Goal: Transaction & Acquisition: Purchase product/service

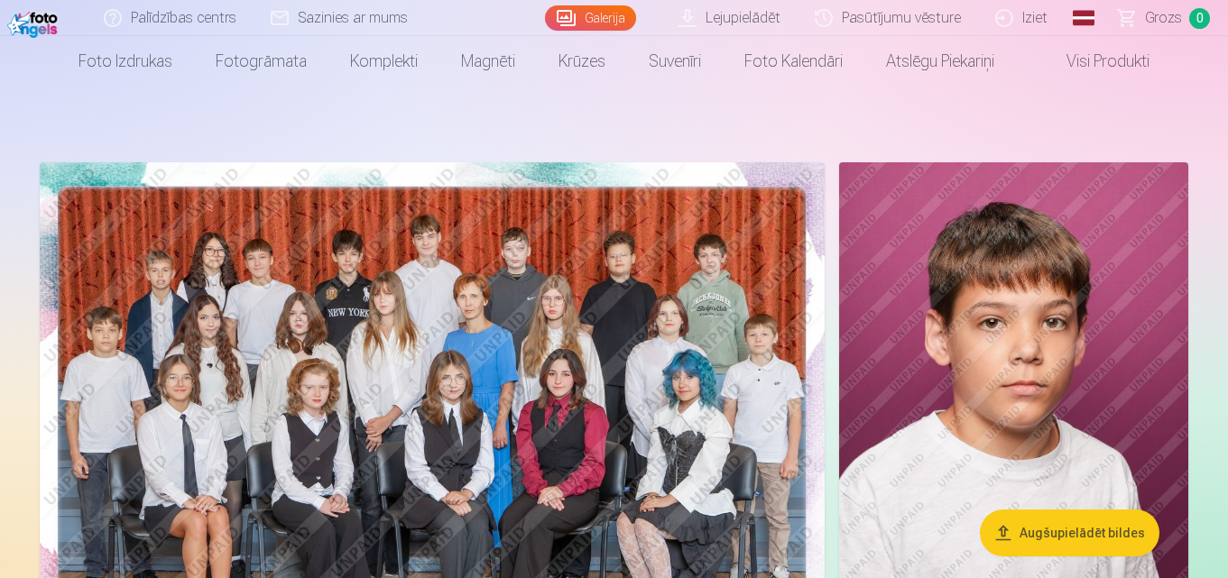
scroll to position [72, 0]
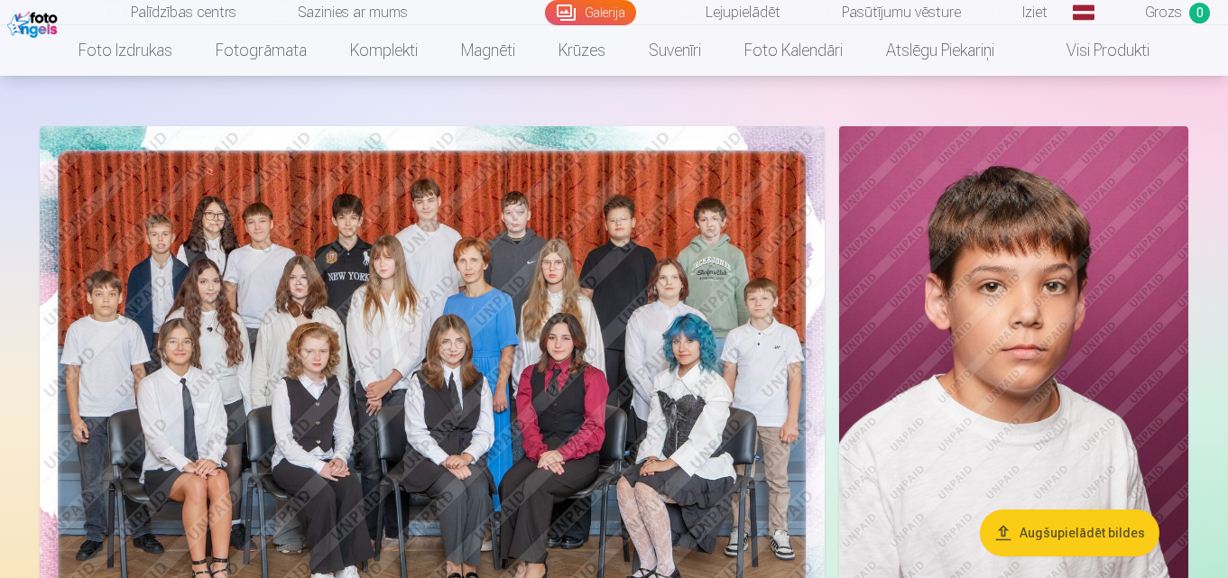
click at [232, 280] on img at bounding box center [432, 387] width 785 height 523
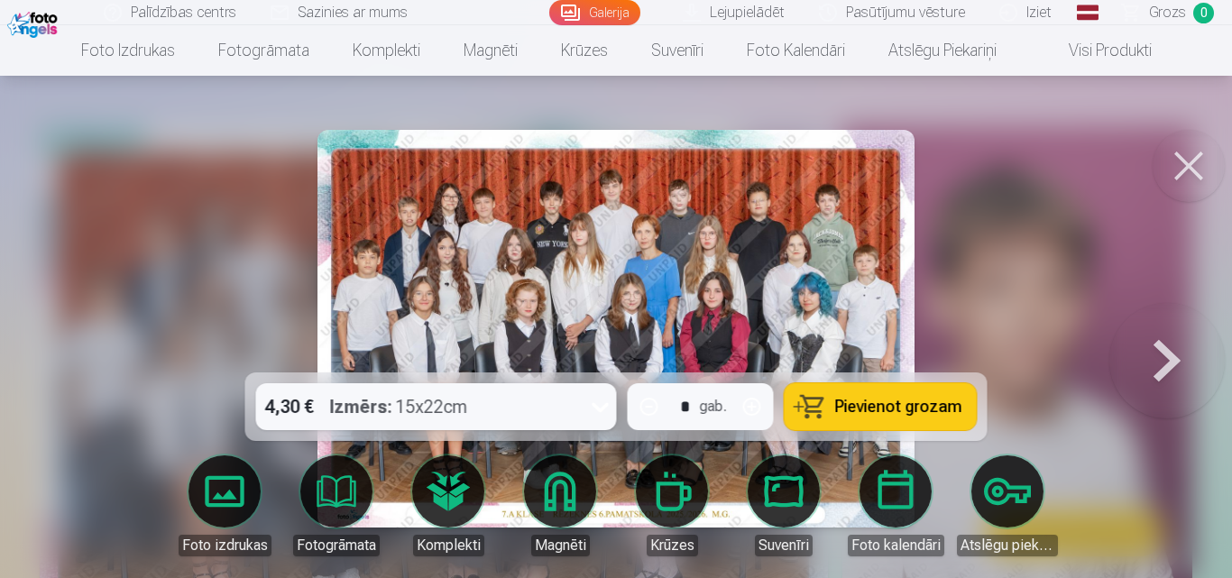
click at [1195, 148] on button at bounding box center [1189, 166] width 72 height 72
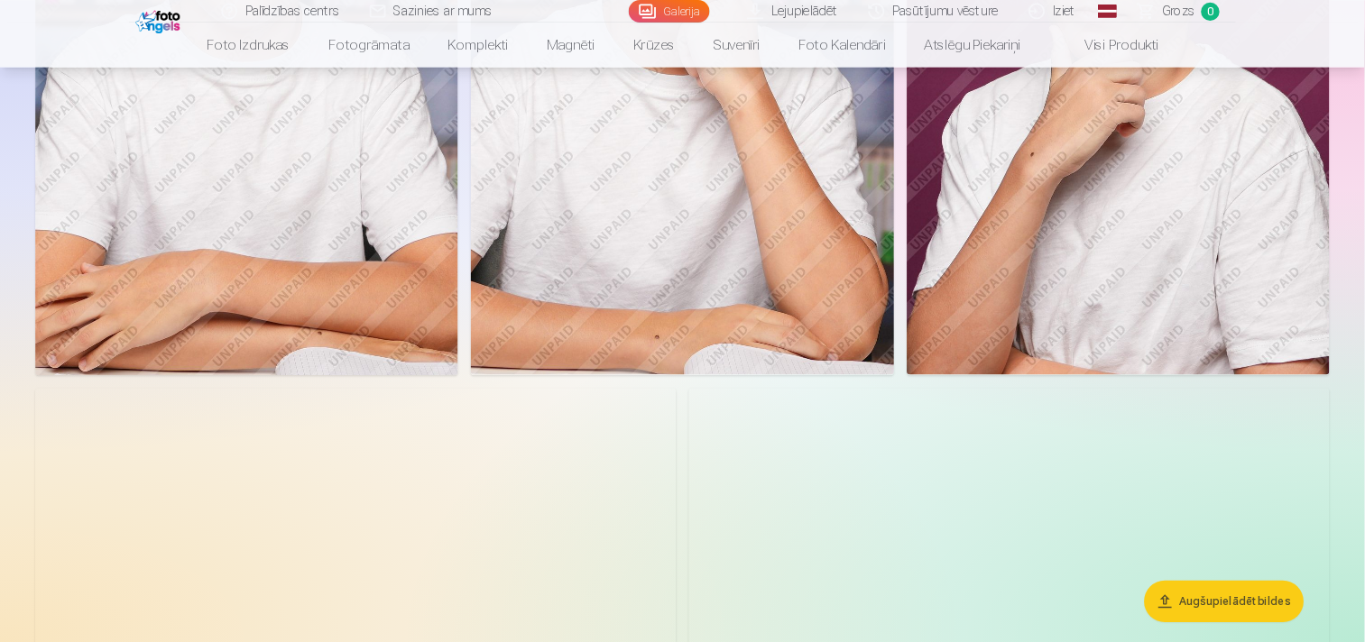
scroll to position [570, 0]
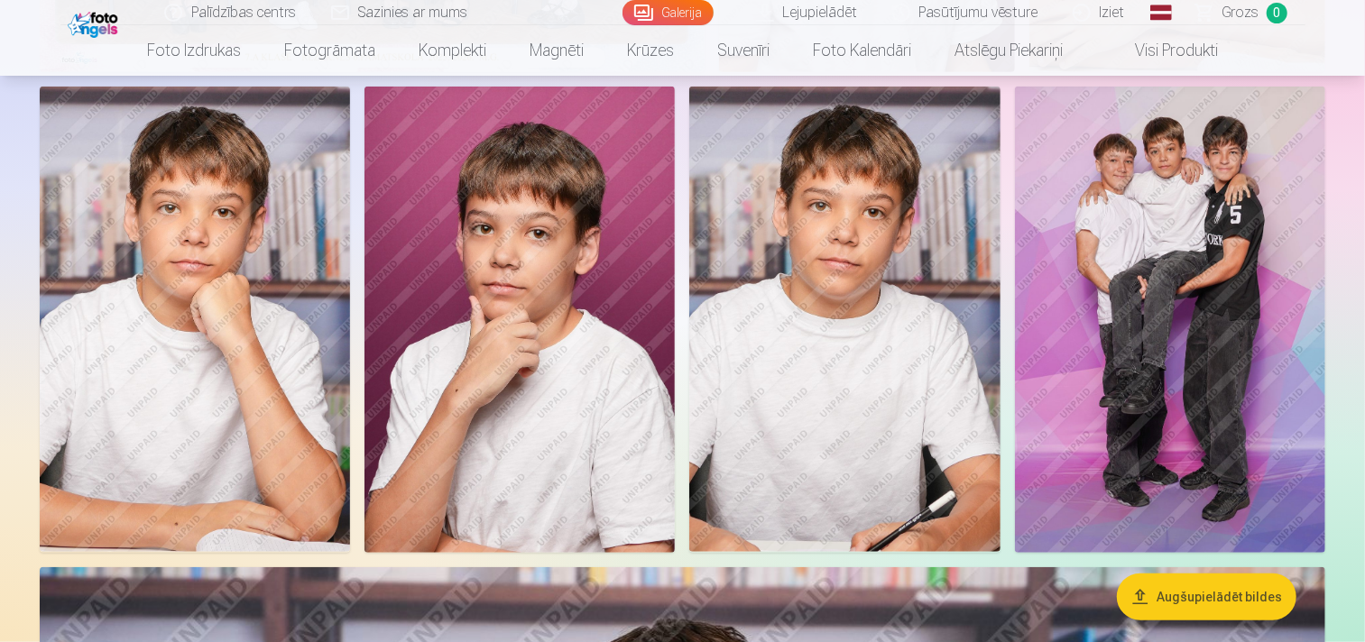
drag, startPoint x: 1231, startPoint y: 5, endPoint x: 13, endPoint y: 245, distance: 1242.1
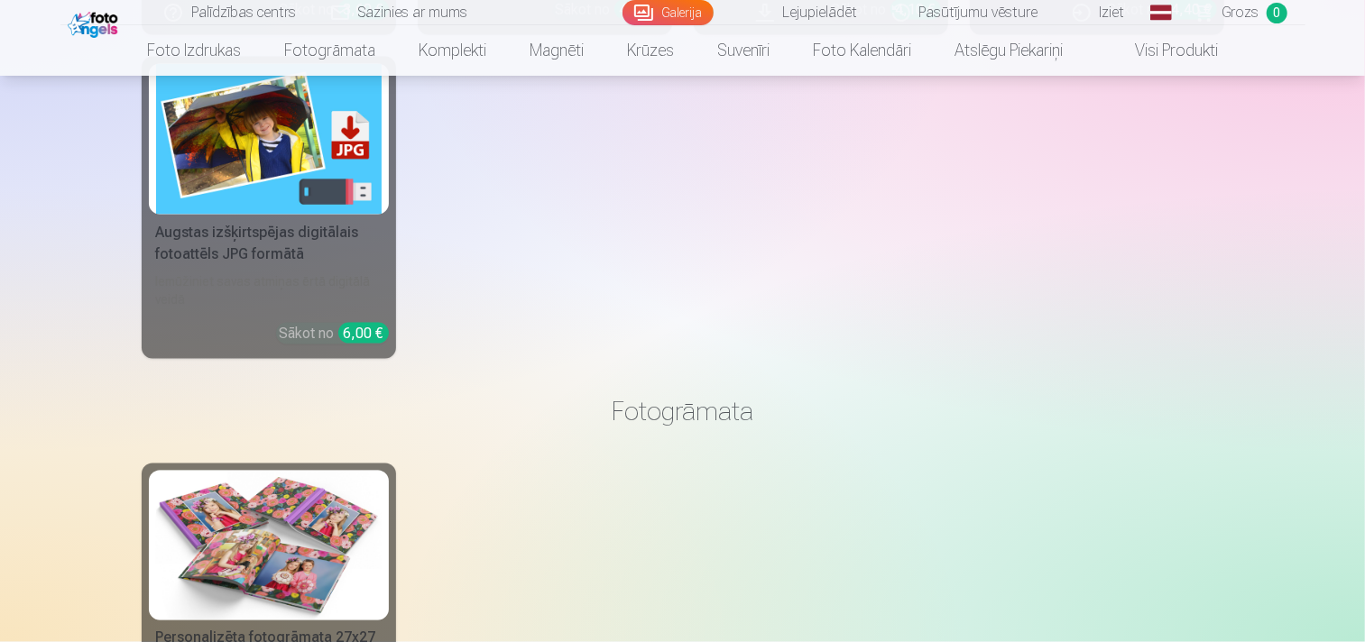
scroll to position [5608, 0]
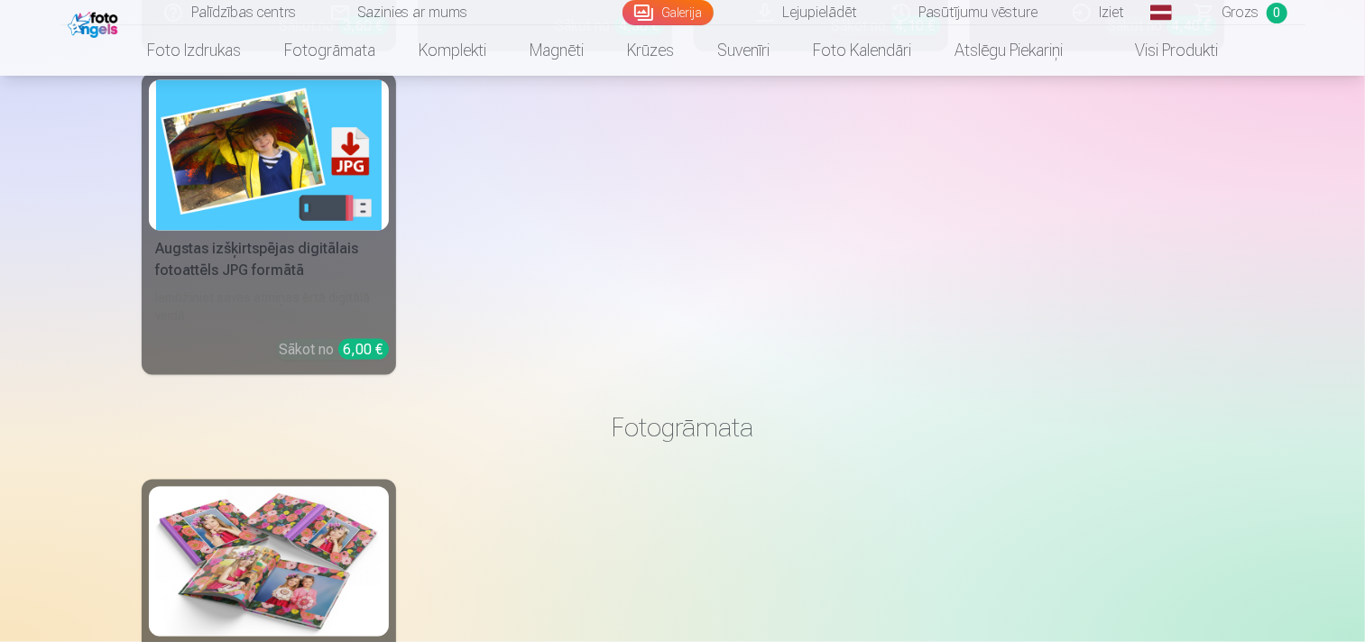
click at [678, 20] on link "Galerija" at bounding box center [667, 12] width 91 height 25
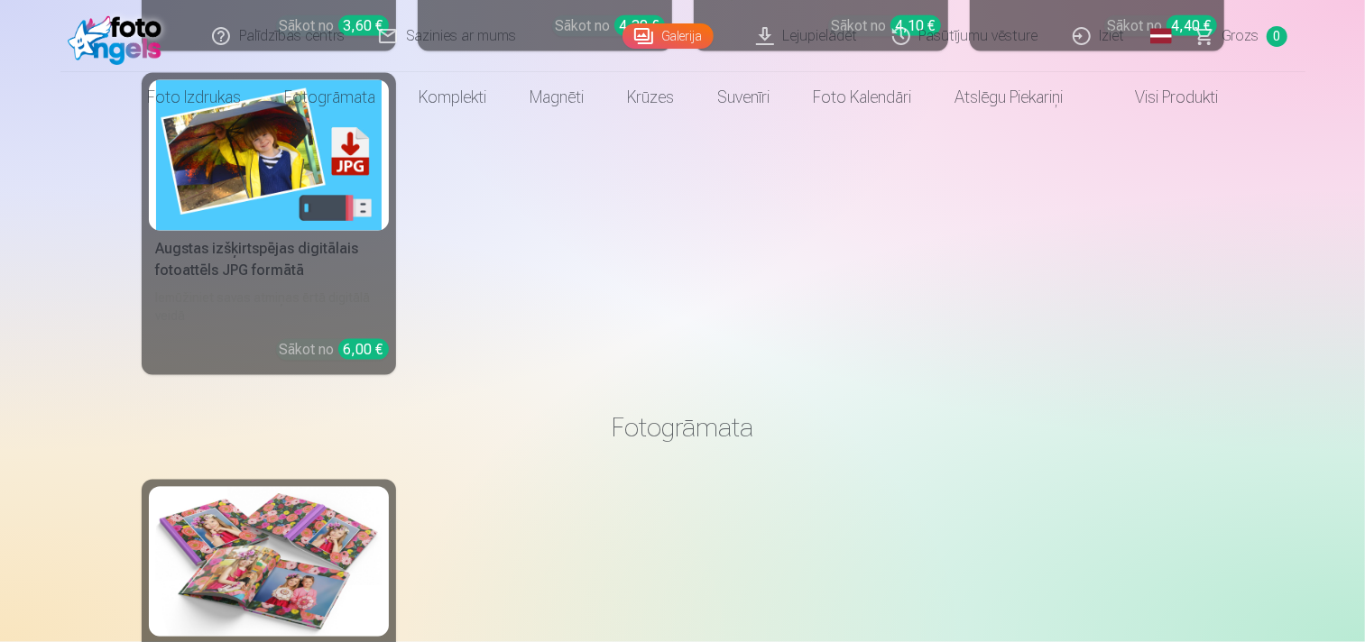
scroll to position [0, 0]
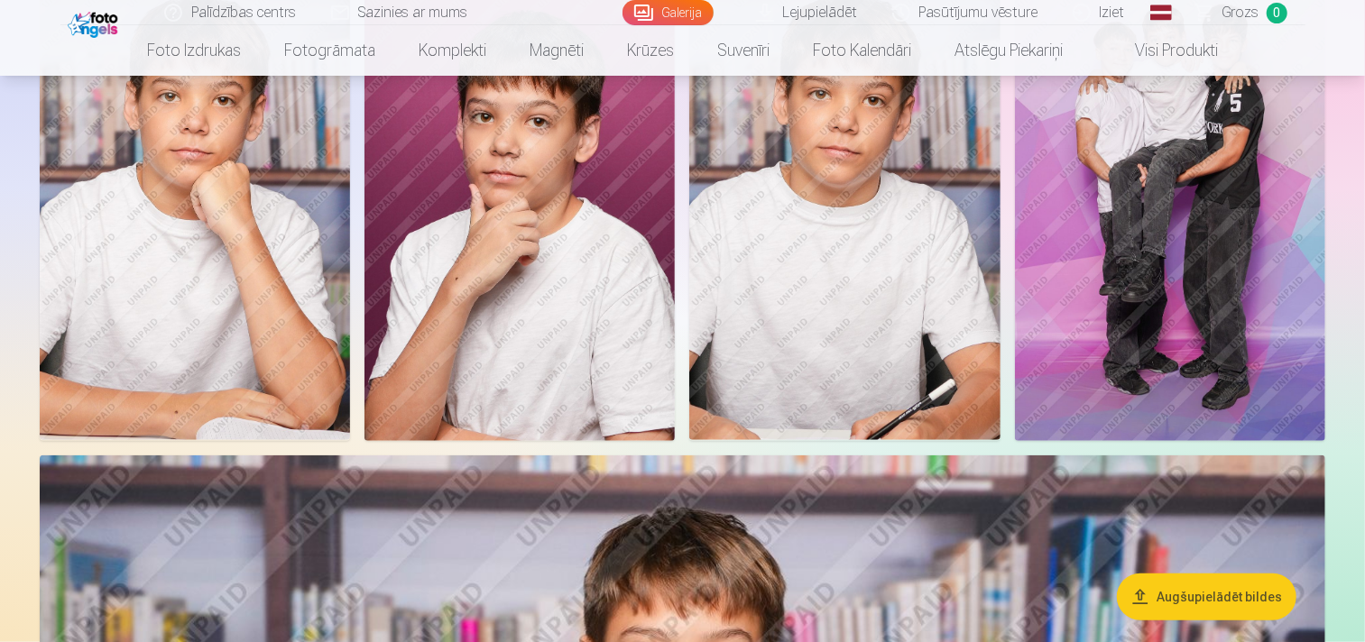
scroll to position [440, 0]
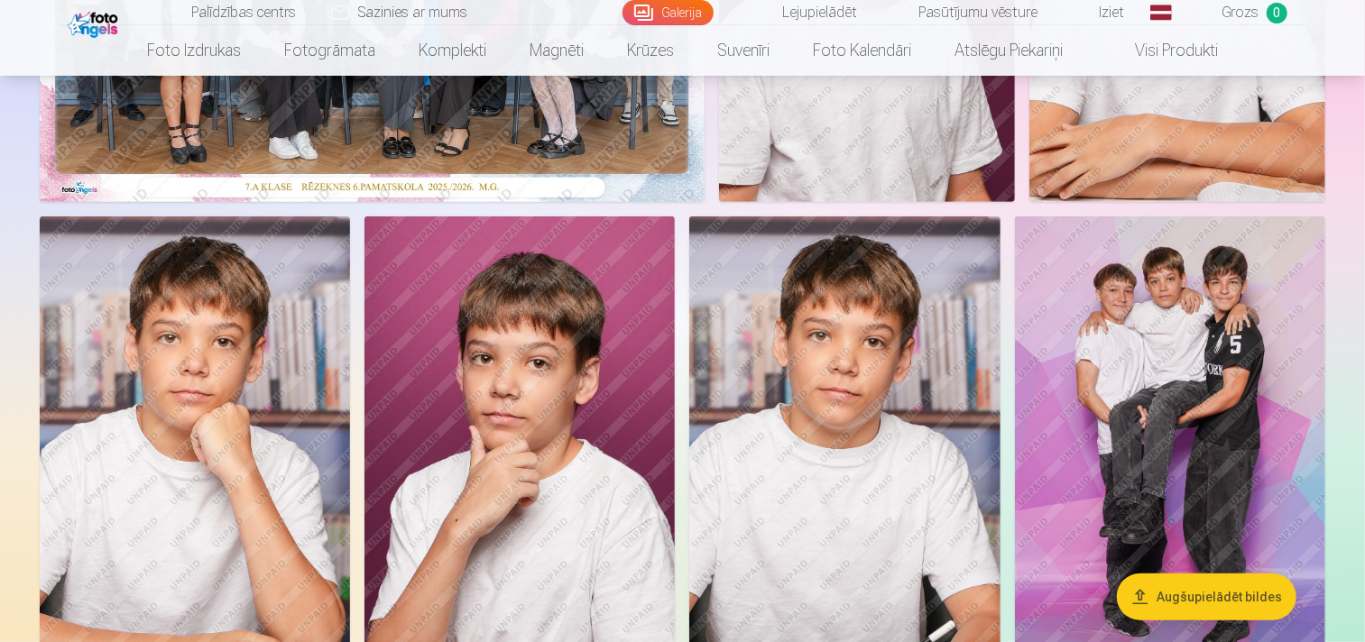
click at [1197, 339] on img at bounding box center [1170, 449] width 310 height 466
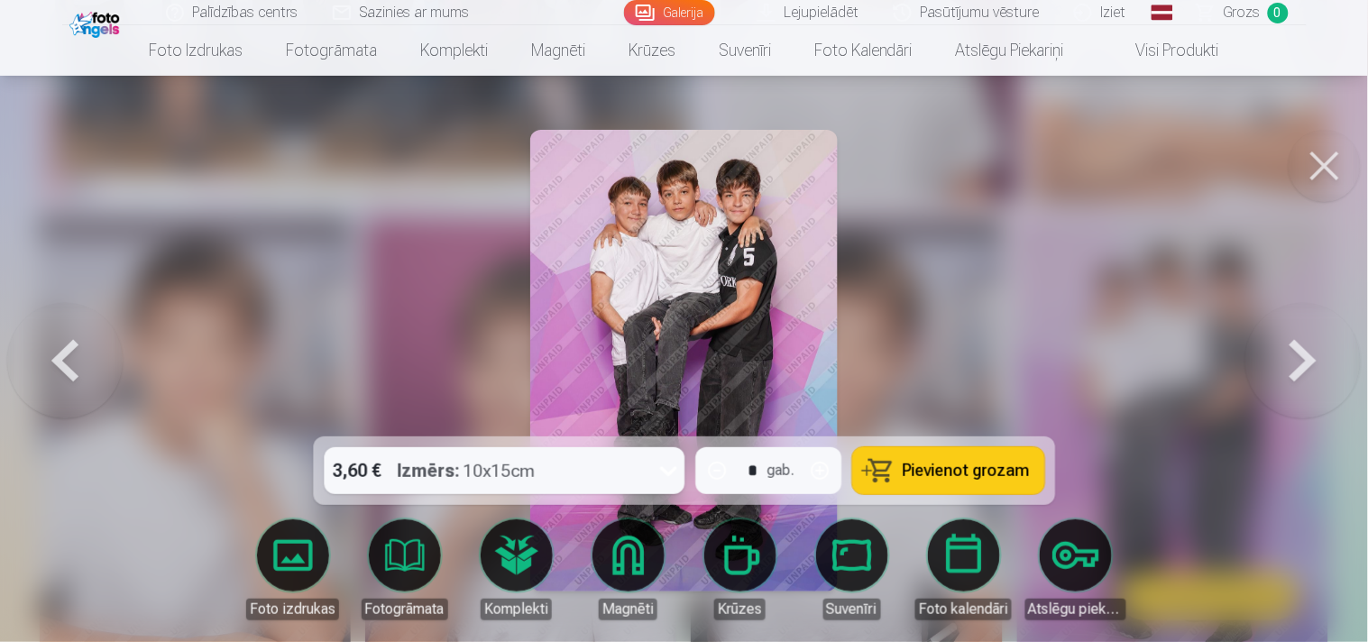
click at [1213, 419] on div at bounding box center [684, 321] width 1368 height 642
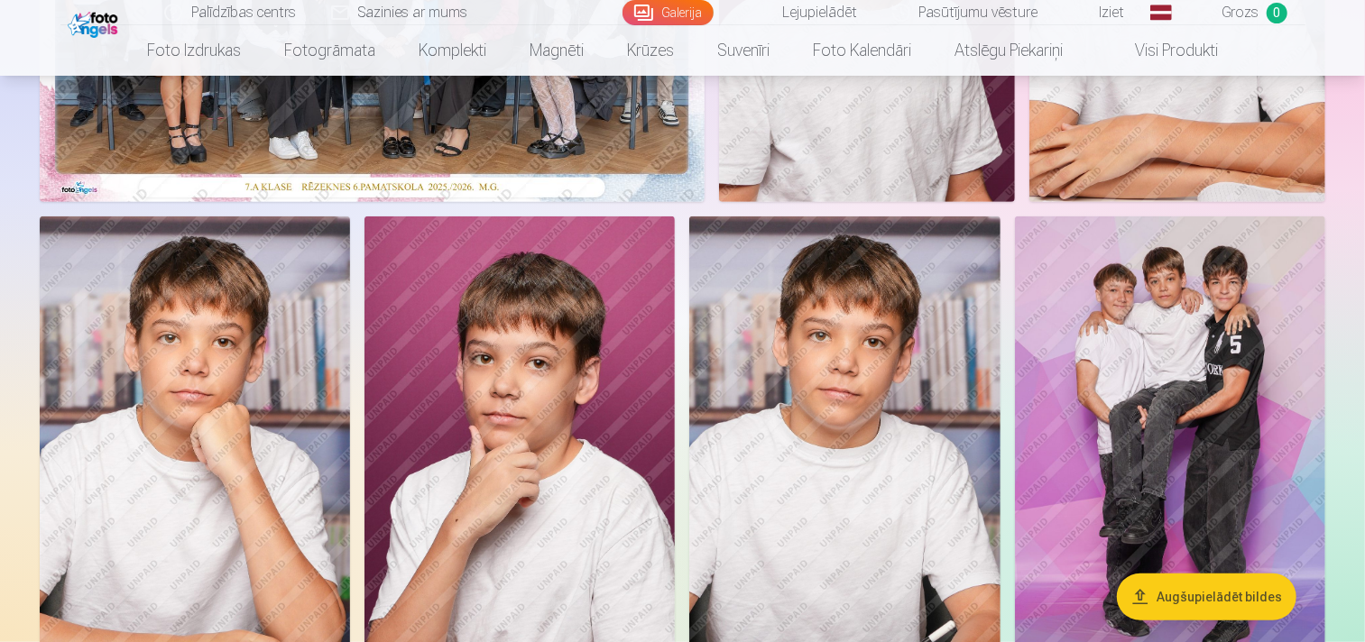
click at [1183, 390] on img at bounding box center [1170, 449] width 310 height 466
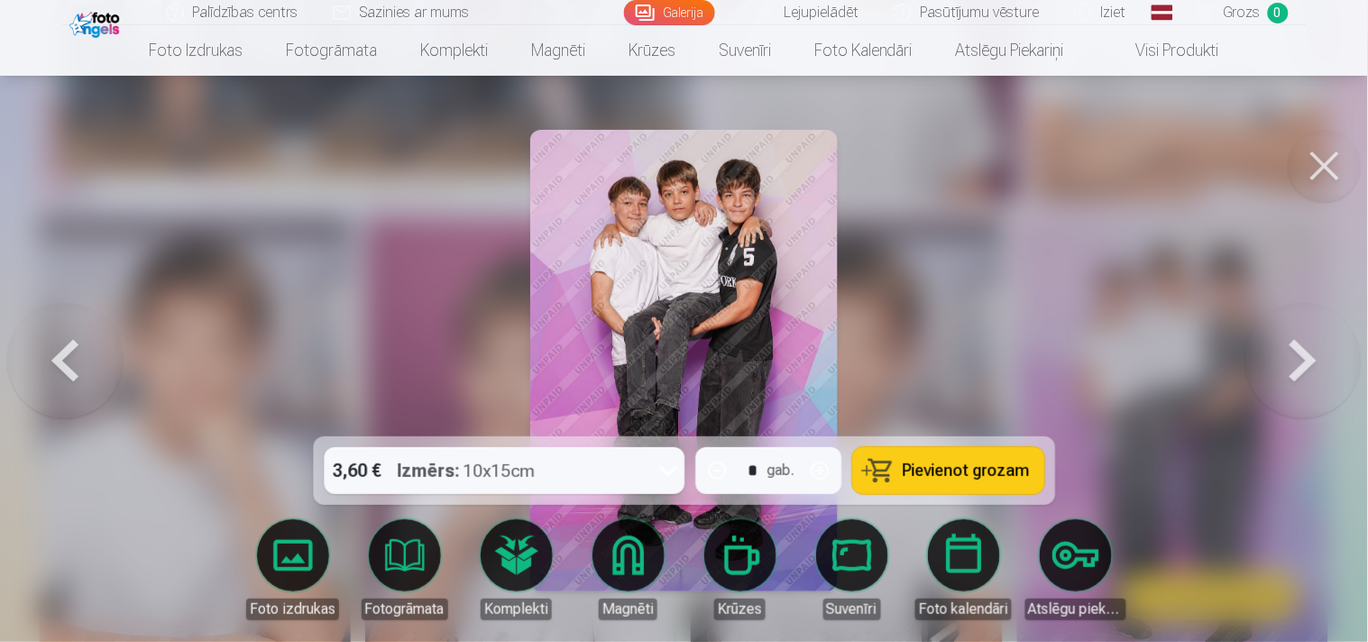
click at [1227, 150] on button at bounding box center [1325, 166] width 72 height 72
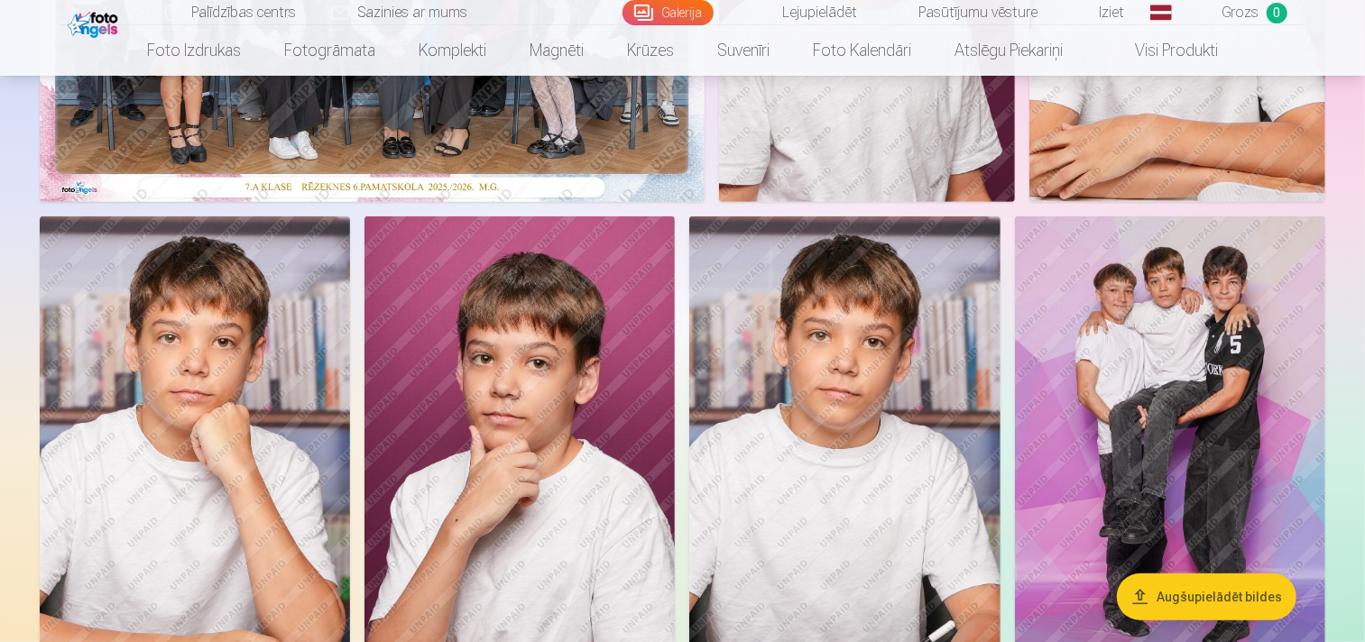
click at [1153, 397] on img at bounding box center [1170, 449] width 310 height 466
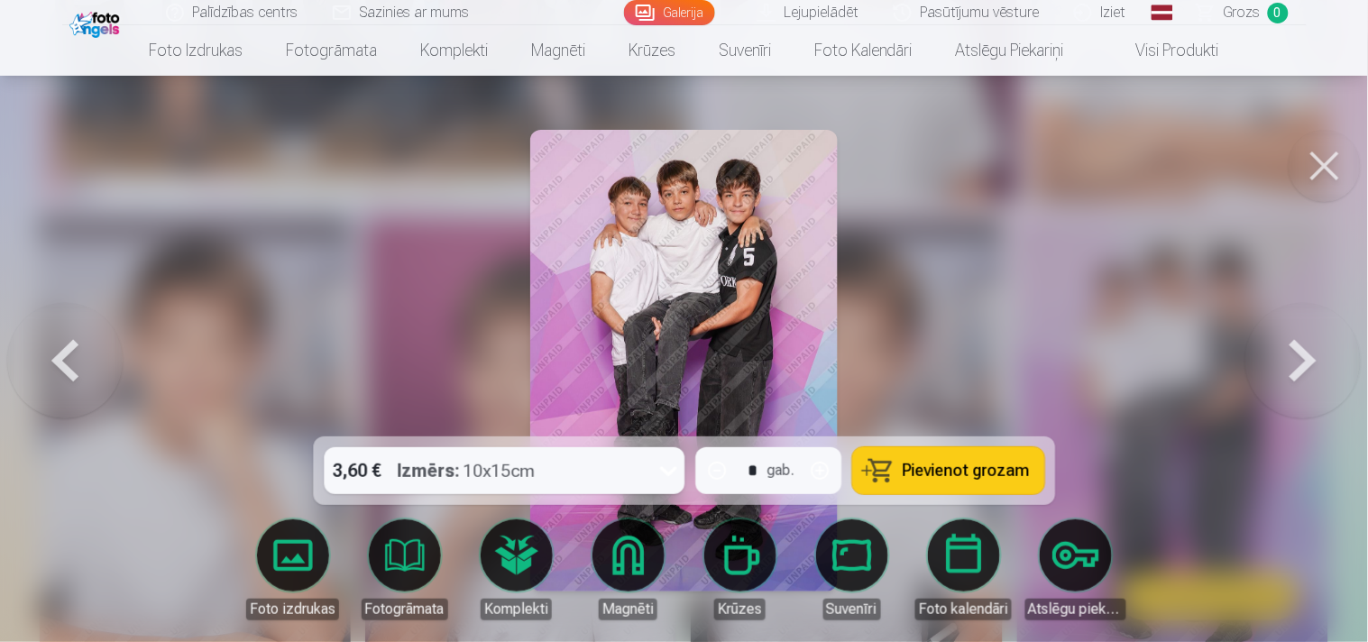
click at [1227, 135] on button at bounding box center [1325, 166] width 72 height 72
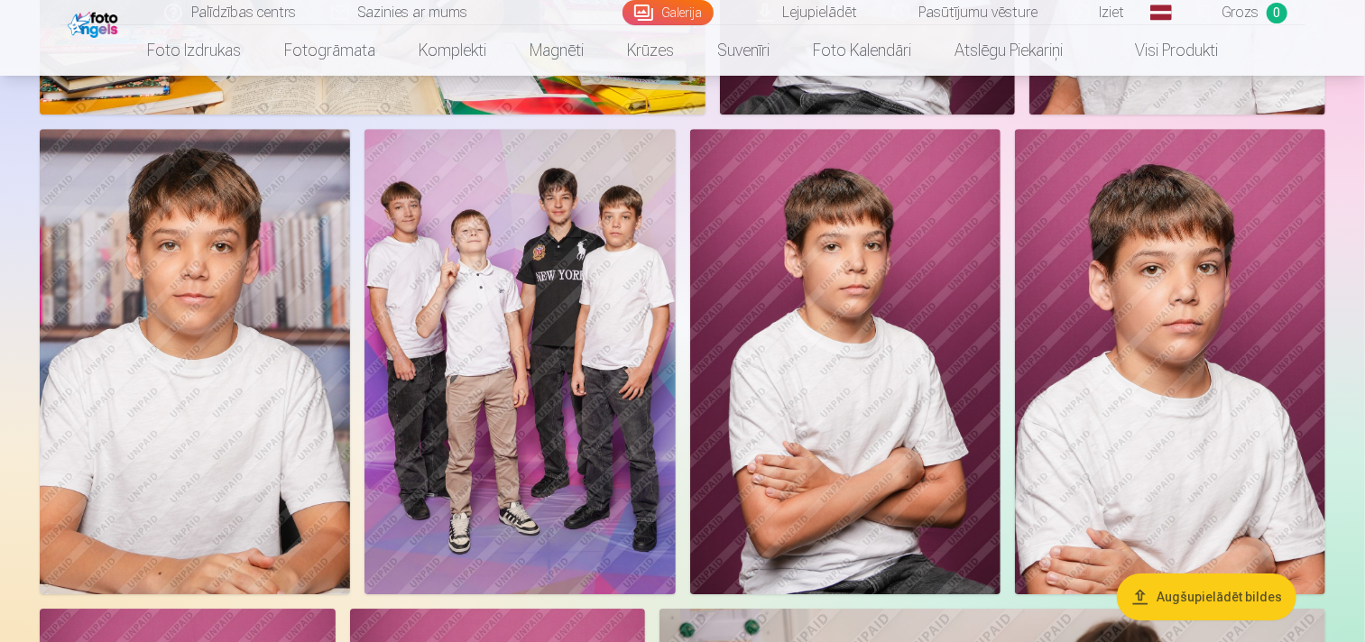
scroll to position [3206, 0]
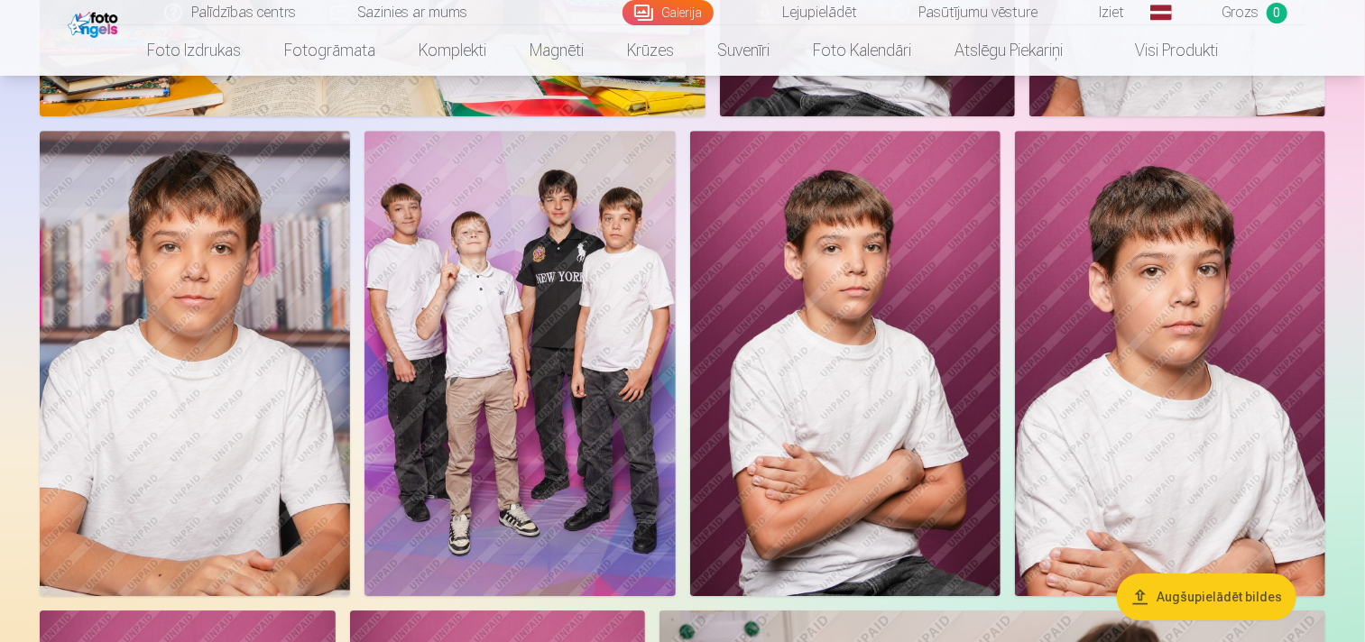
click at [267, 354] on img at bounding box center [195, 364] width 310 height 466
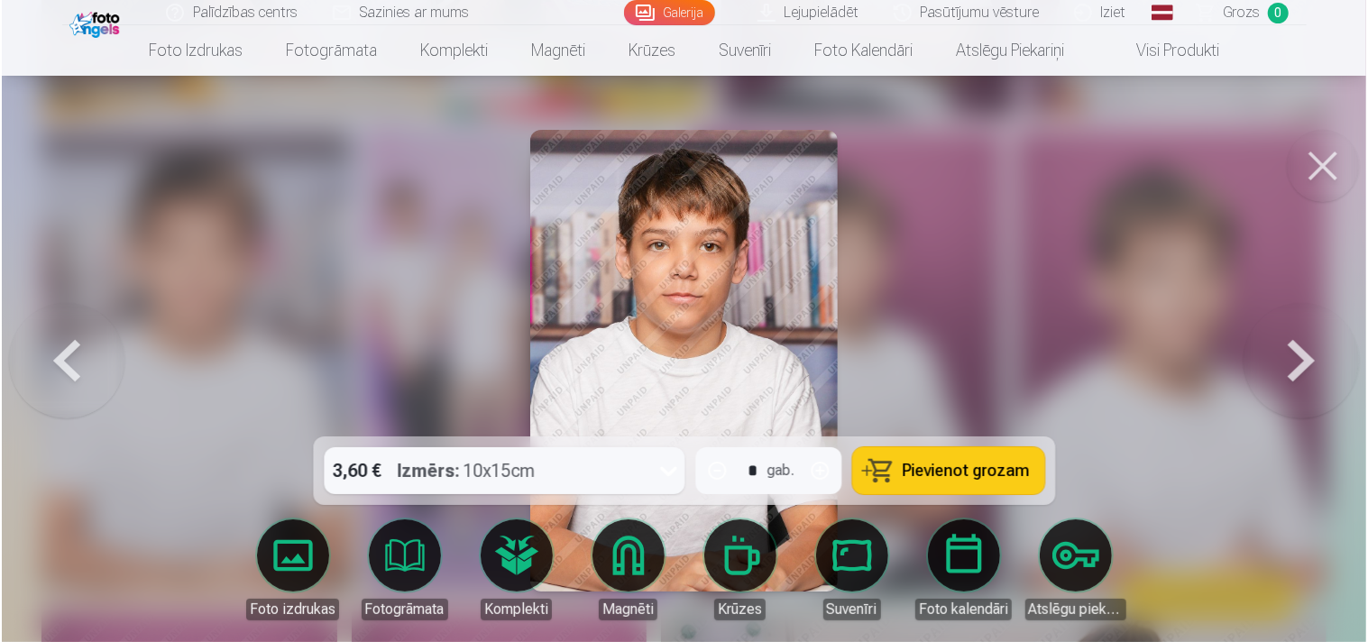
scroll to position [3214, 0]
click at [816, 474] on button "button" at bounding box center [819, 470] width 43 height 43
click at [944, 476] on span "Pievienot grozam" at bounding box center [966, 471] width 127 height 16
type input "*"
click at [1227, 162] on button at bounding box center [1325, 166] width 72 height 72
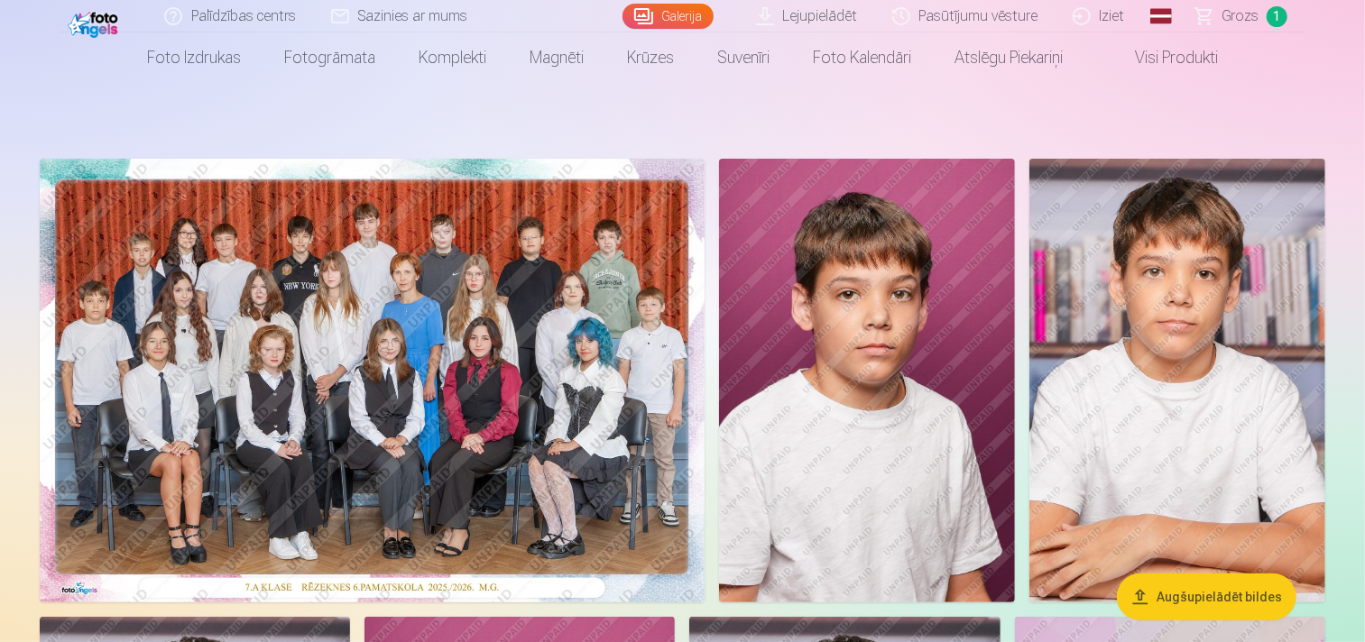
scroll to position [79, 0]
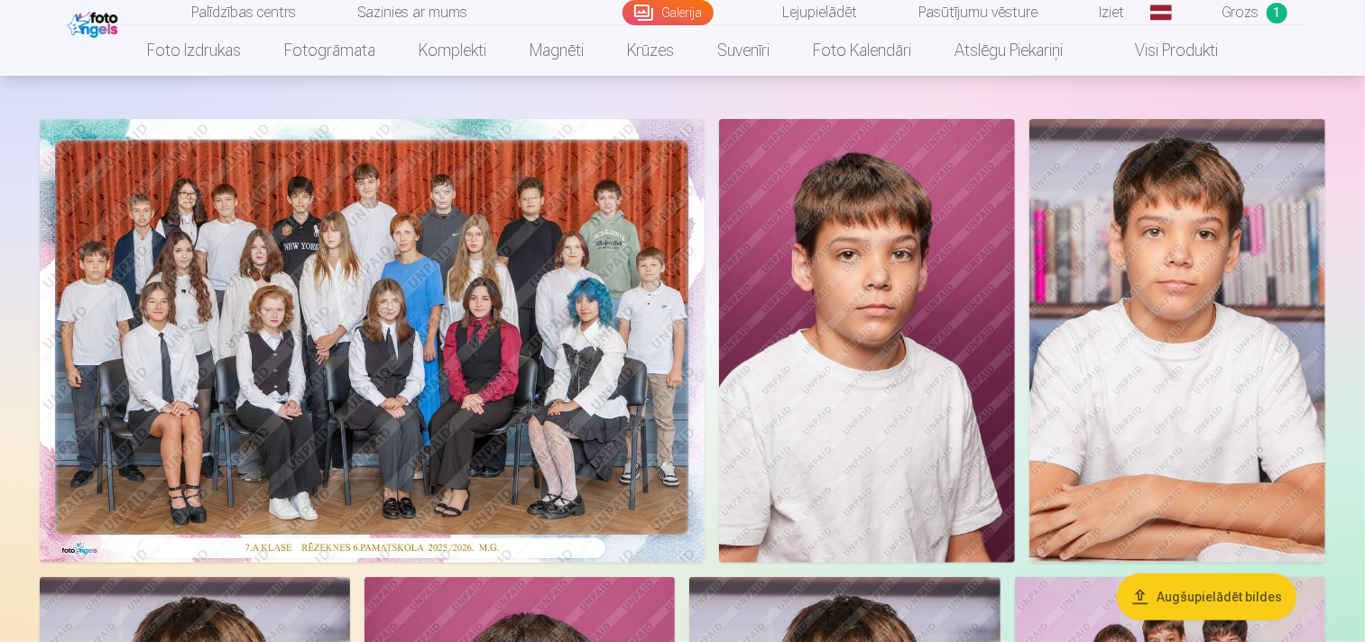
click at [562, 300] on img at bounding box center [372, 341] width 665 height 444
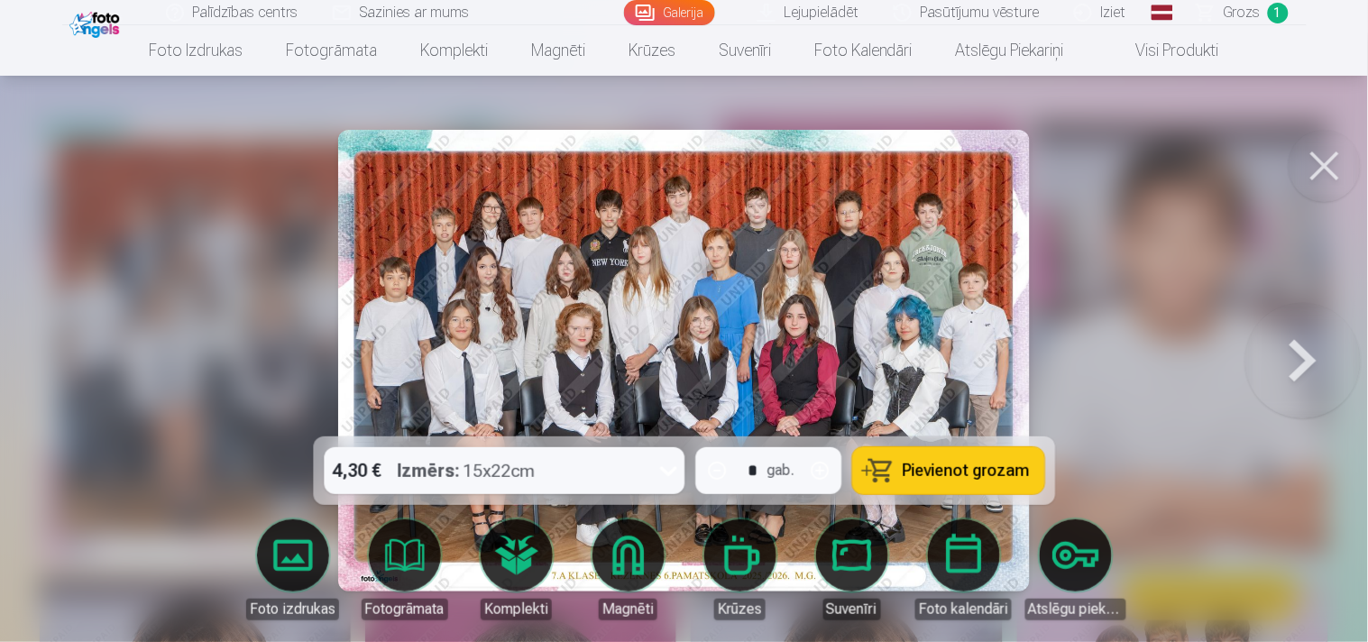
click at [962, 473] on span "Pievienot grozam" at bounding box center [966, 471] width 127 height 16
click at [1227, 161] on button at bounding box center [1325, 166] width 72 height 72
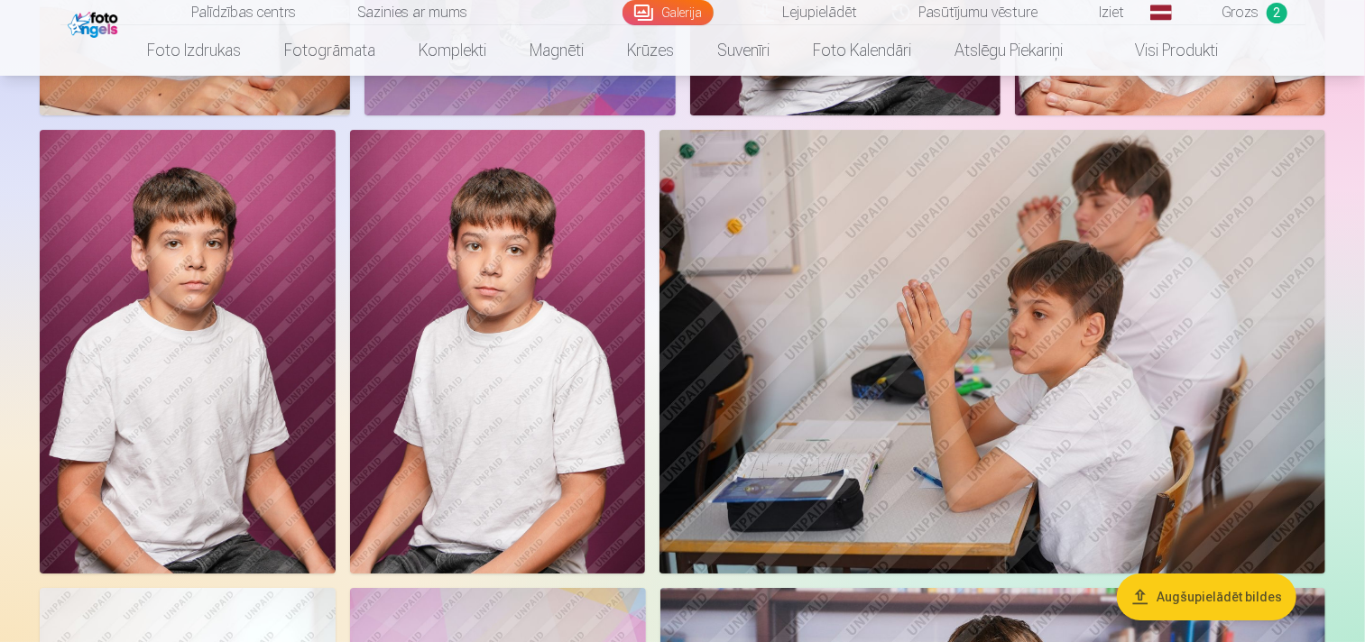
scroll to position [3728, 0]
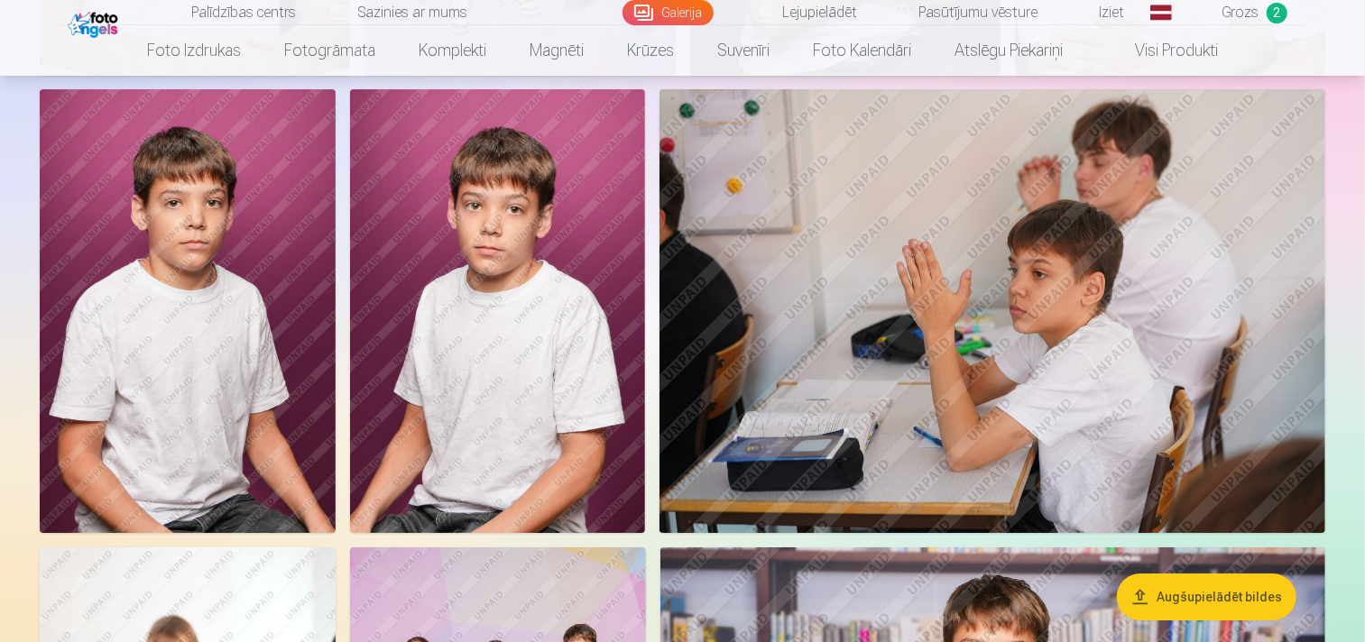
click at [1227, 19] on span "Grozs" at bounding box center [1240, 13] width 37 height 22
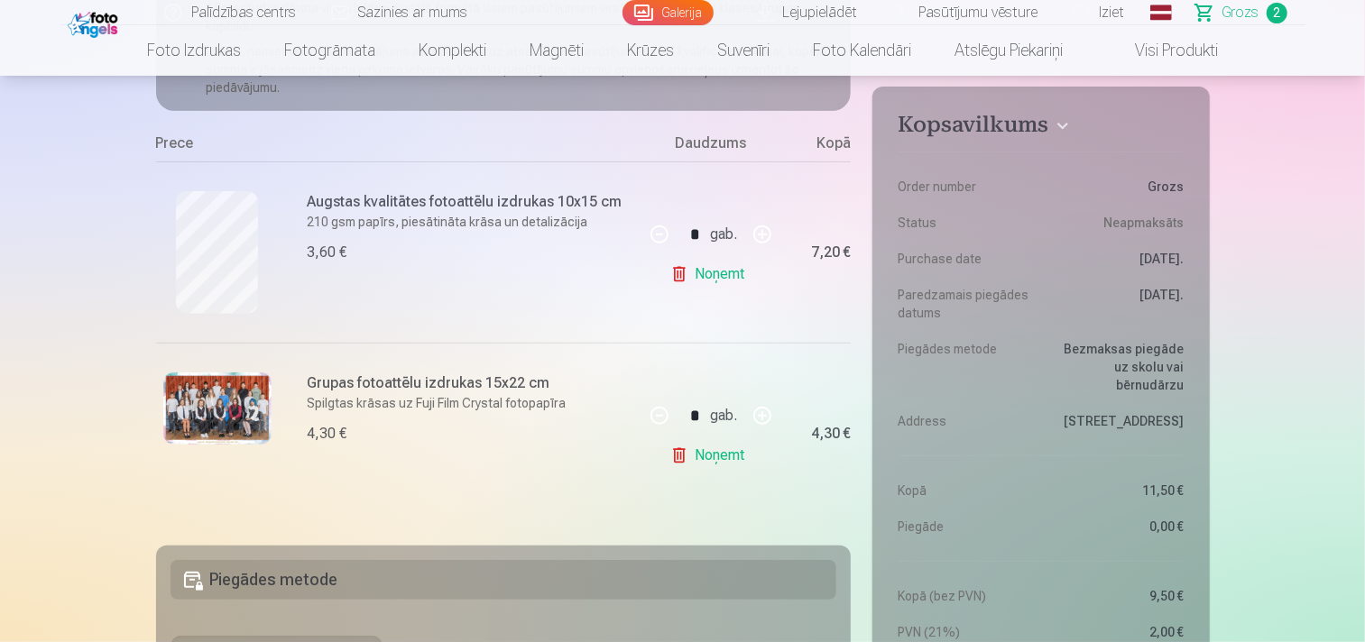
scroll to position [240, 0]
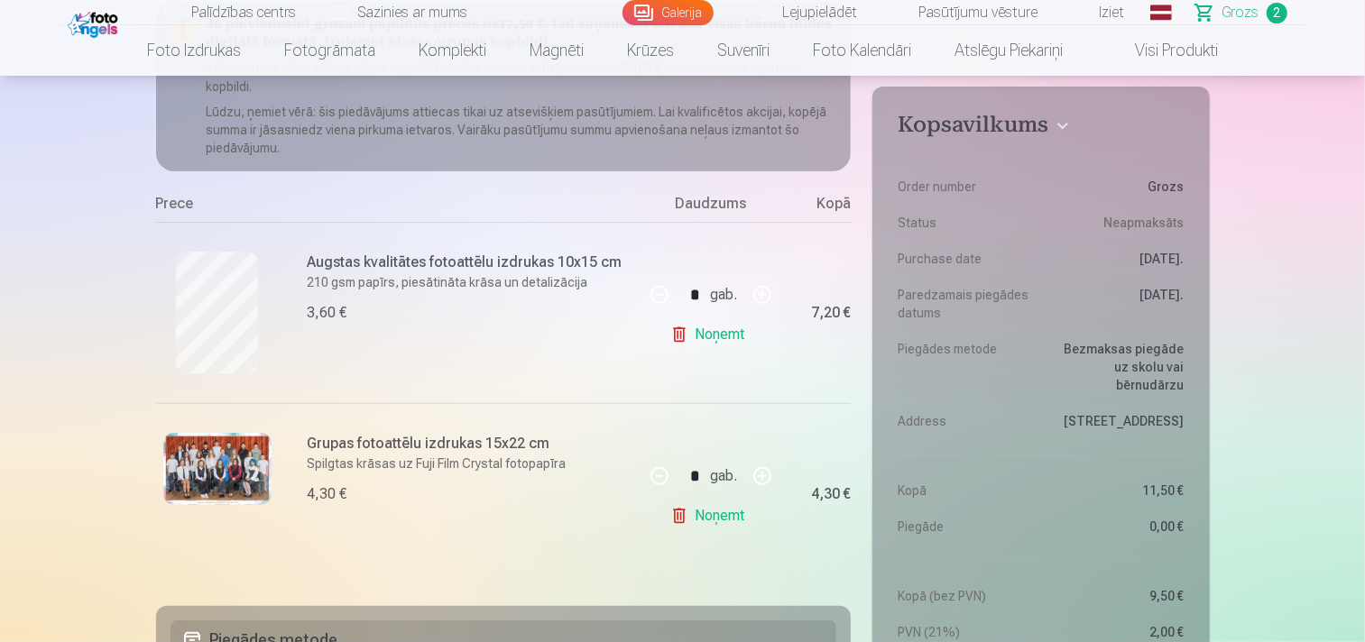
click at [761, 304] on button "button" at bounding box center [761, 294] width 43 height 43
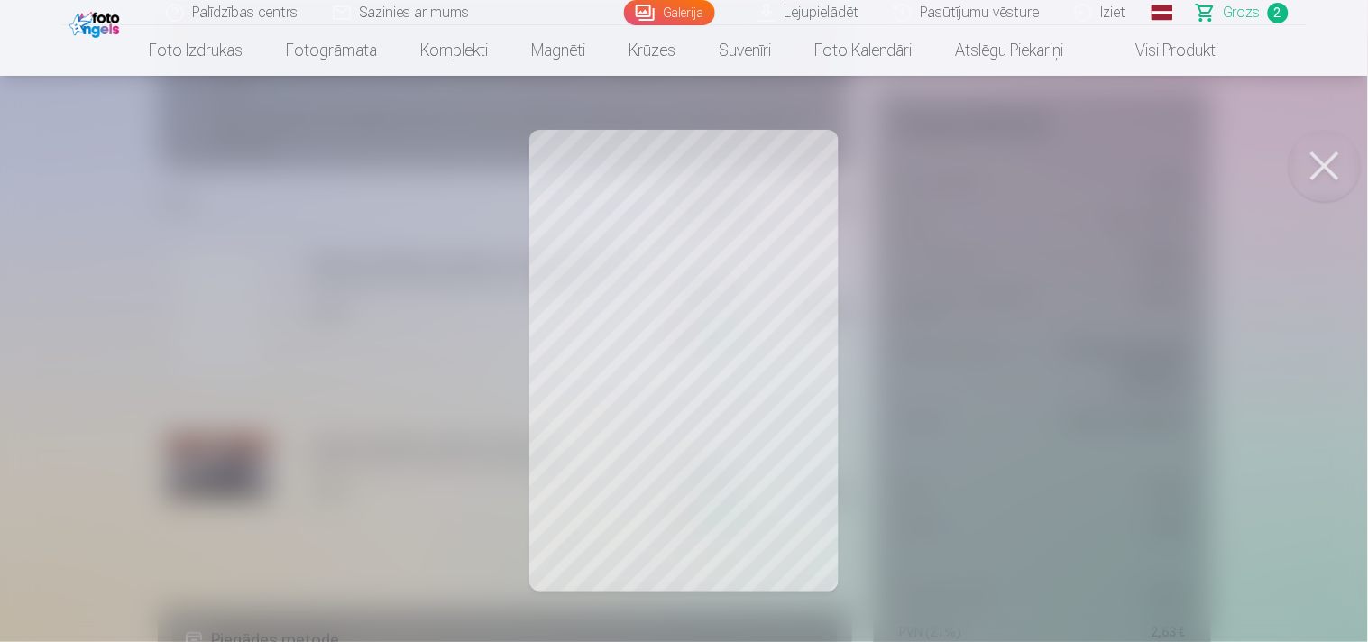
click at [1227, 149] on button at bounding box center [1325, 166] width 72 height 72
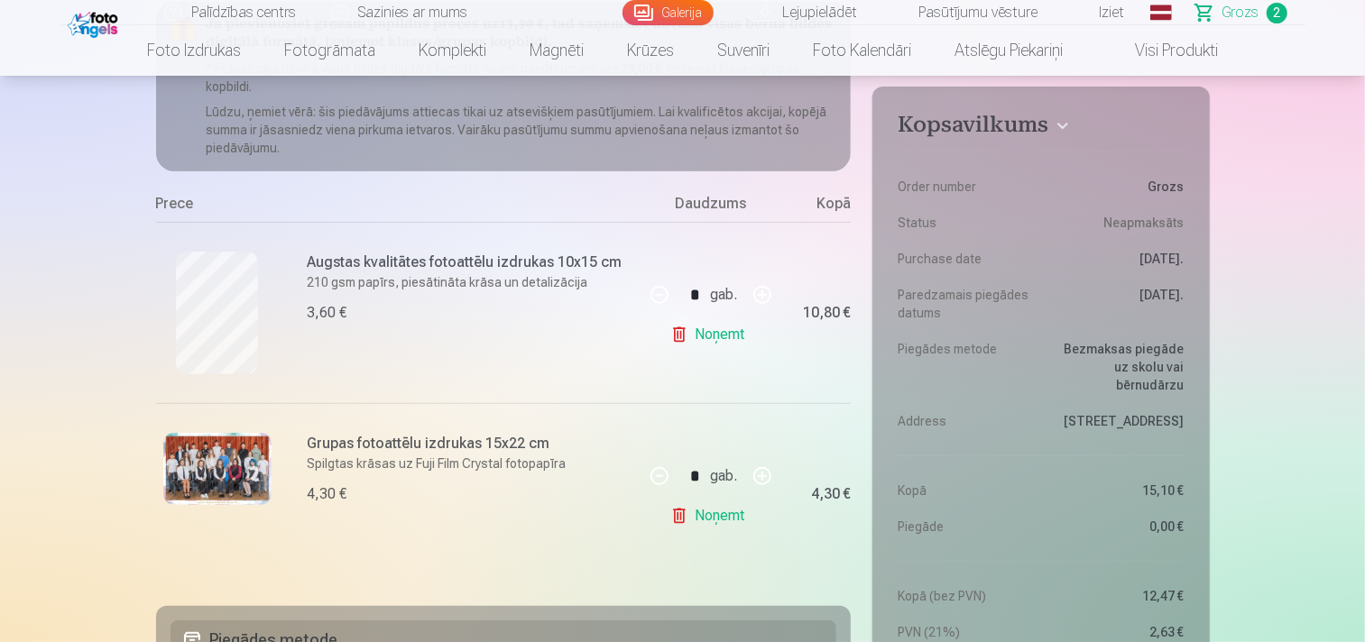
click at [761, 293] on button "button" at bounding box center [761, 294] width 43 height 43
type input "*"
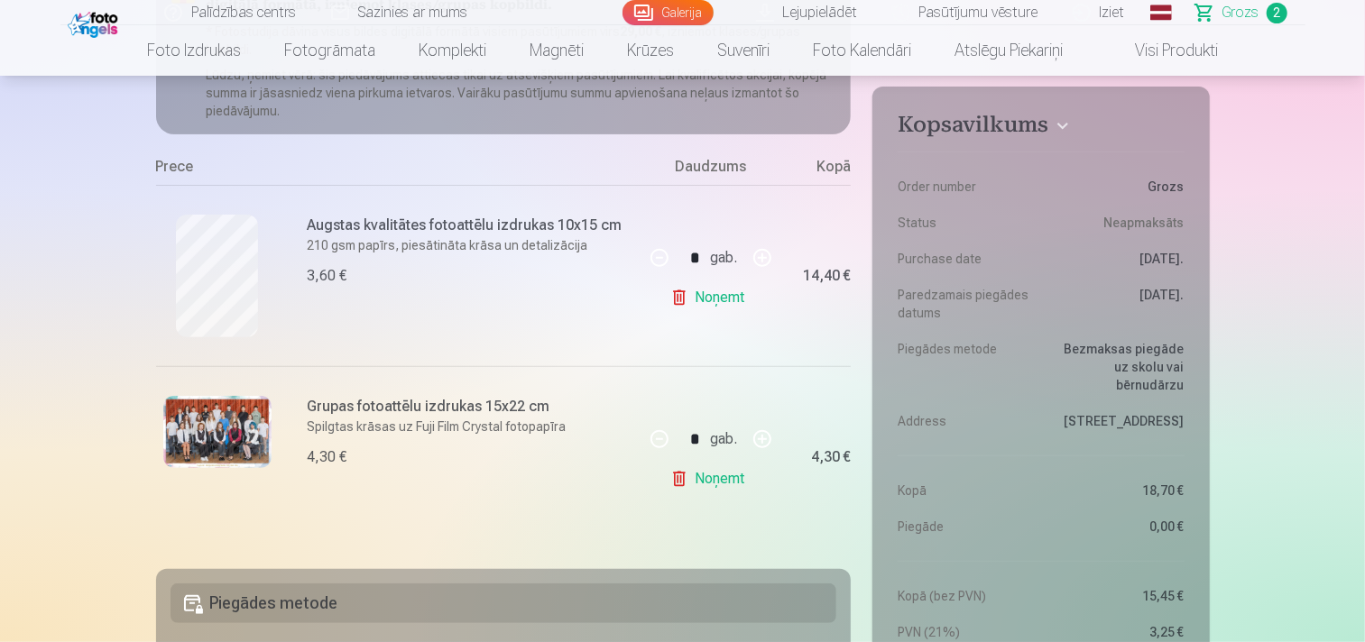
scroll to position [280, 0]
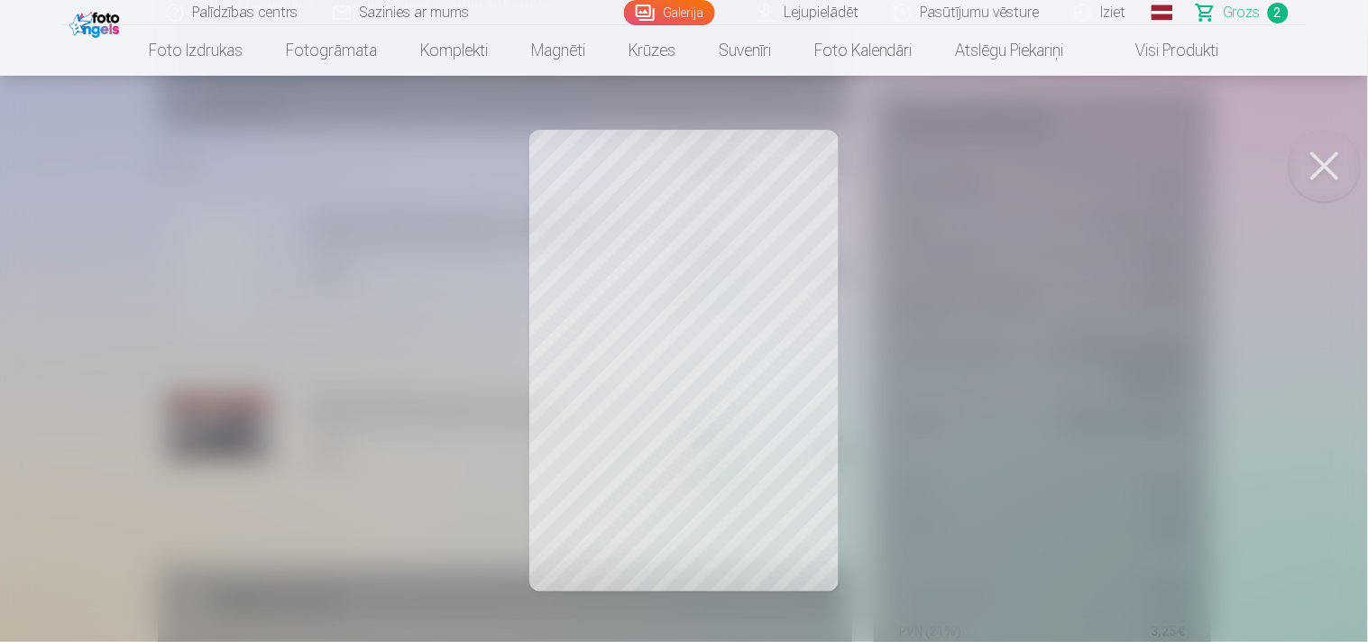
click at [1227, 152] on button at bounding box center [1325, 166] width 72 height 72
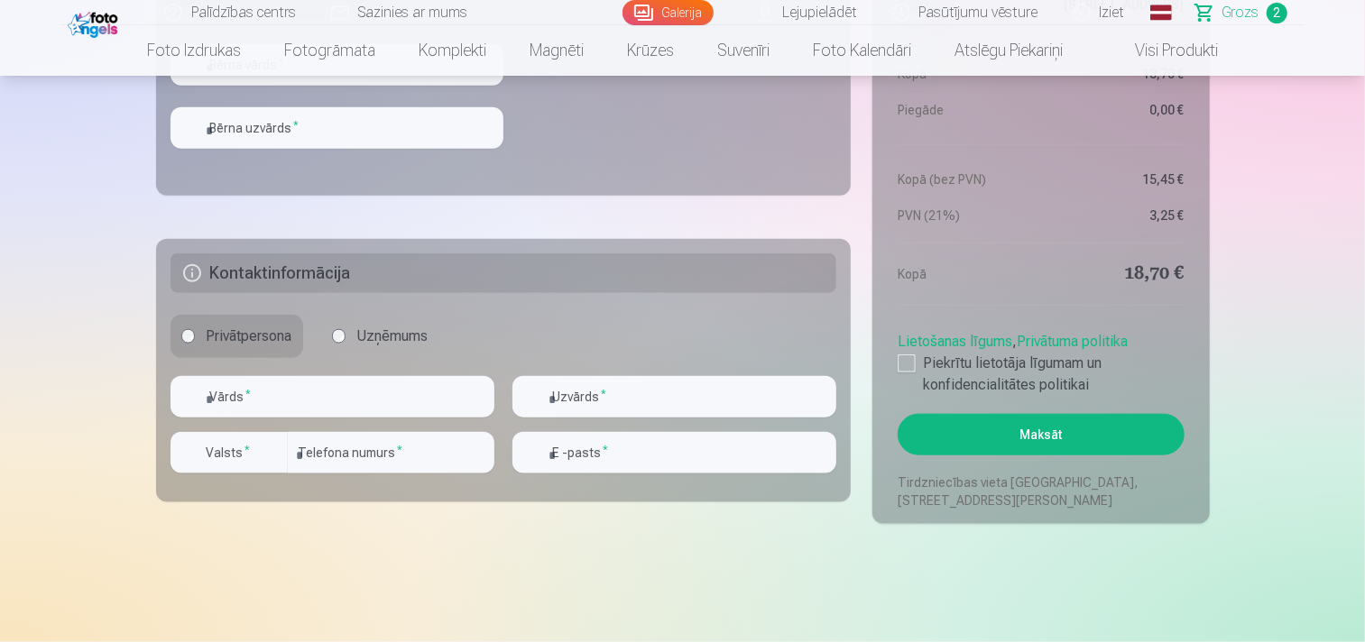
scroll to position [881, 0]
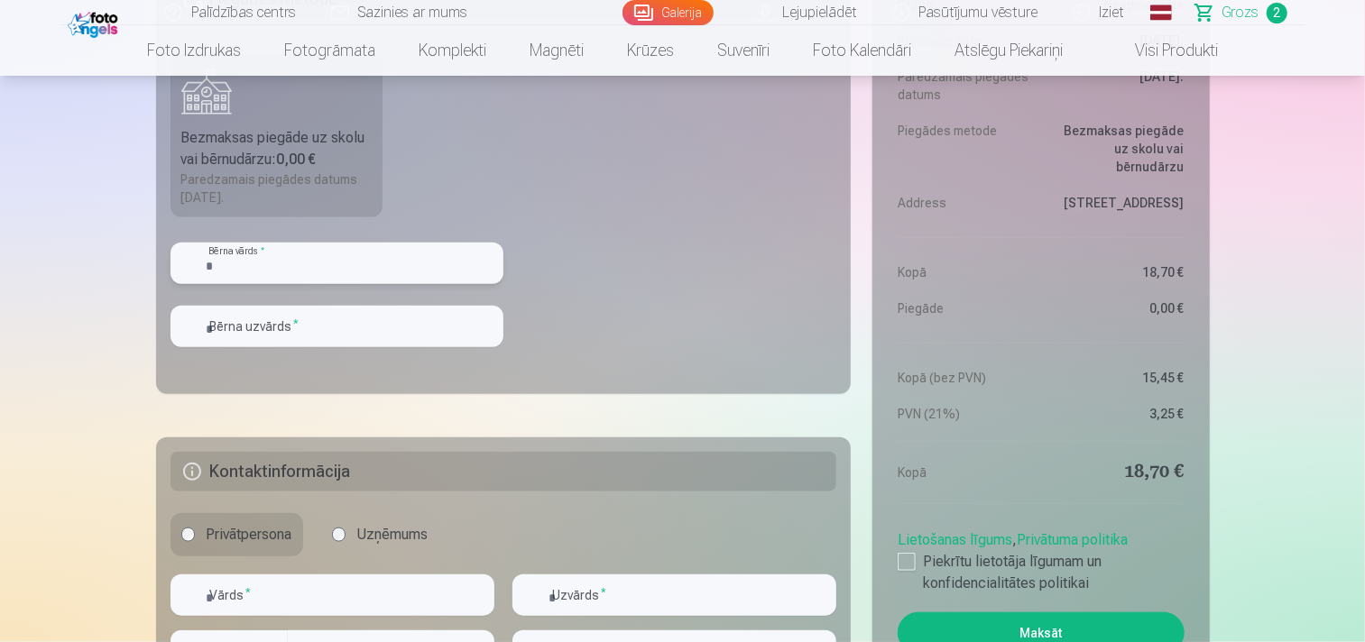
click at [406, 269] on input "text" at bounding box center [336, 263] width 333 height 41
type input "****"
click at [359, 319] on input "text" at bounding box center [336, 326] width 333 height 41
type input "*********"
click at [891, 412] on aside "Kopsavilkums Order number Grozs Status Neapmaksāts Purchase date 10.10.2025. Pa…" at bounding box center [1040, 295] width 336 height 854
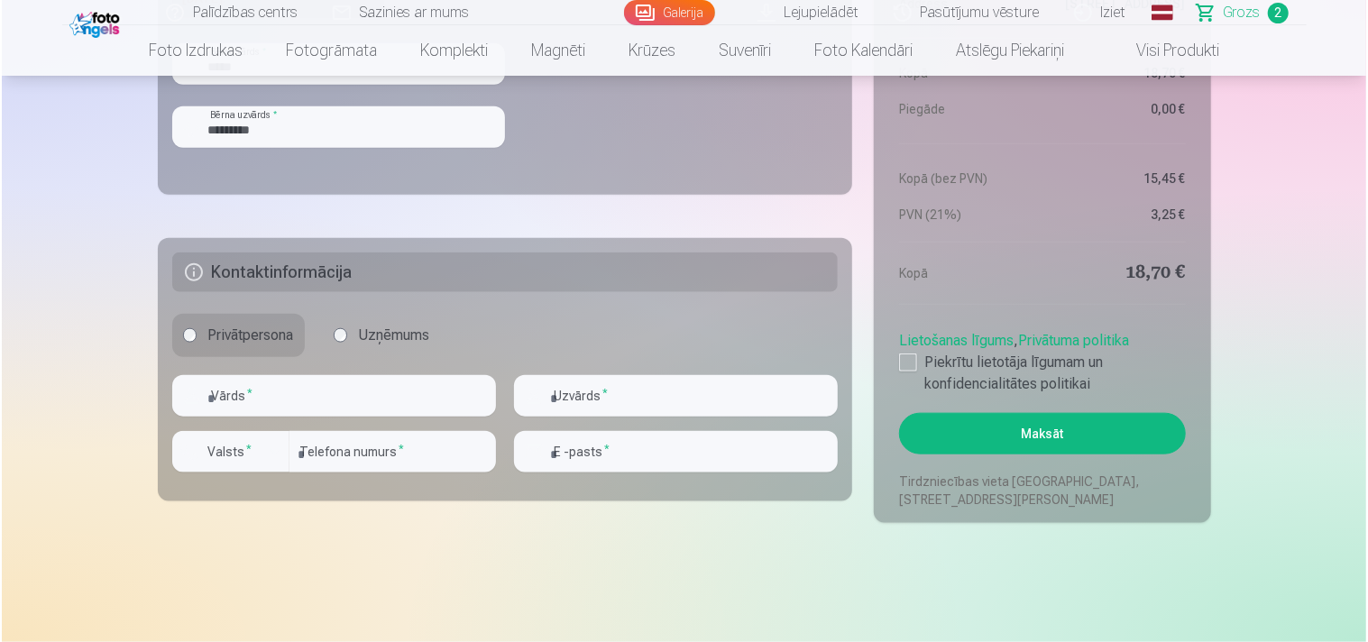
scroll to position [1082, 0]
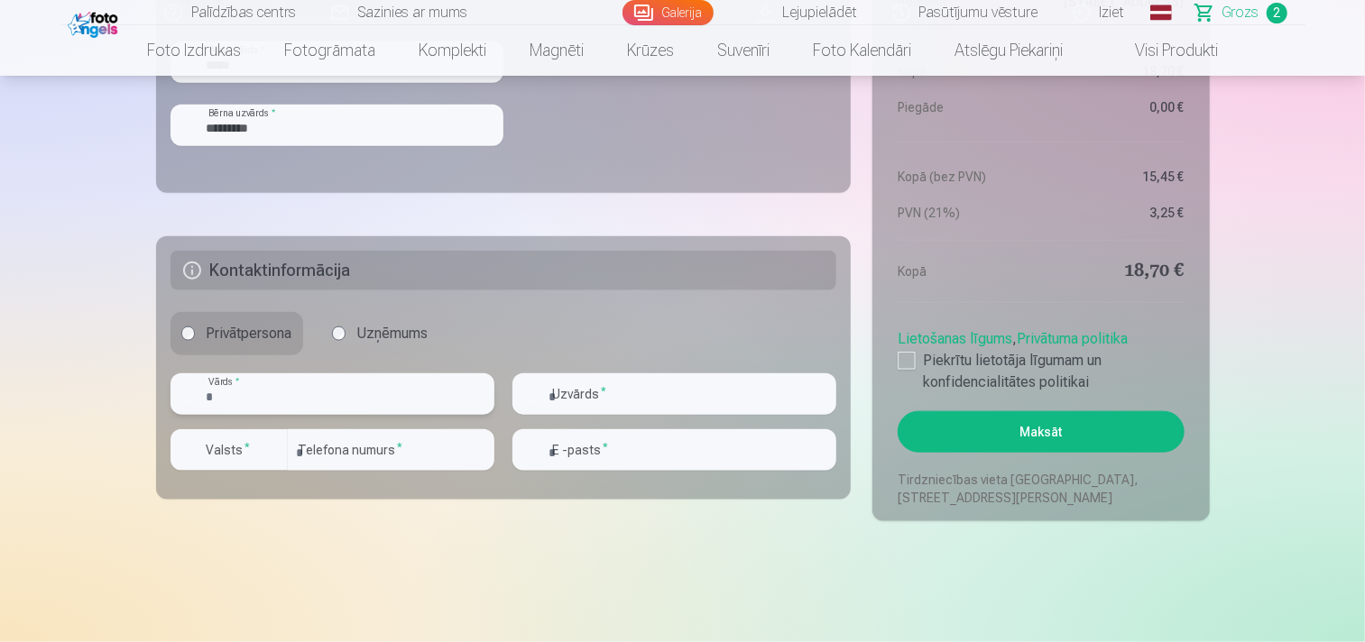
click at [356, 382] on input "text" at bounding box center [332, 393] width 324 height 41
type input "*****"
click at [642, 386] on input "text" at bounding box center [674, 393] width 324 height 41
type input "*********"
click at [269, 460] on div "button" at bounding box center [273, 450] width 22 height 22
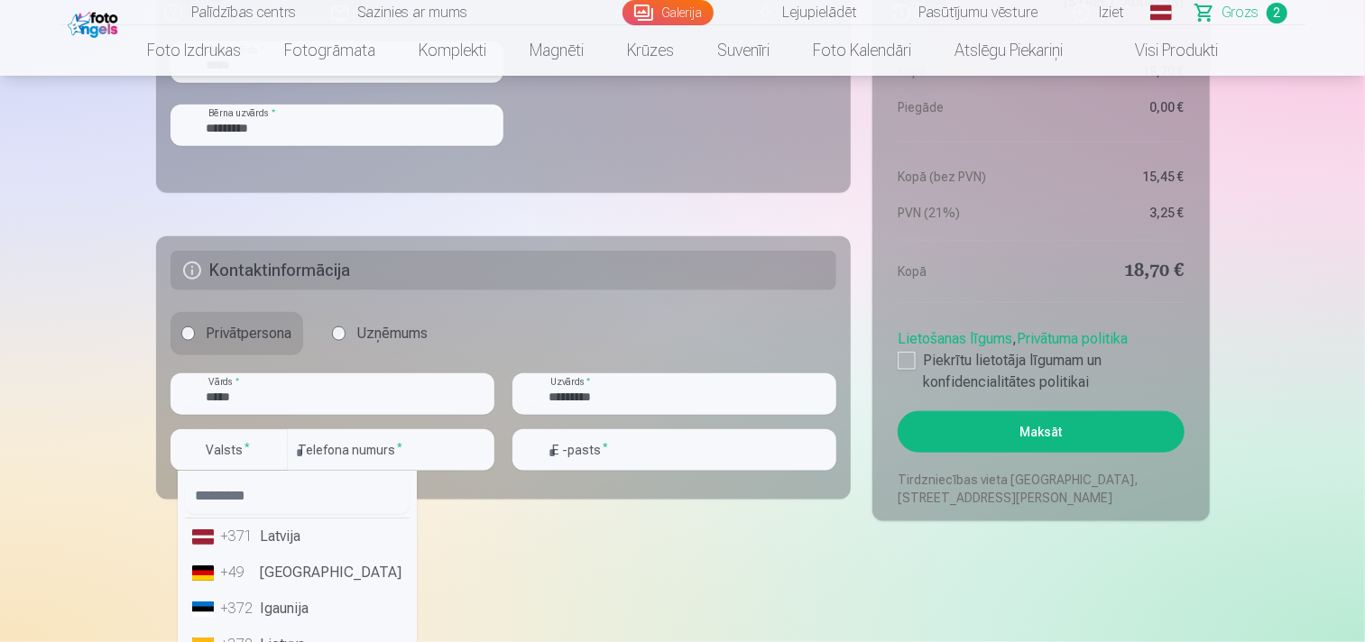
click at [347, 529] on li "+371 Latvija" at bounding box center [297, 537] width 225 height 36
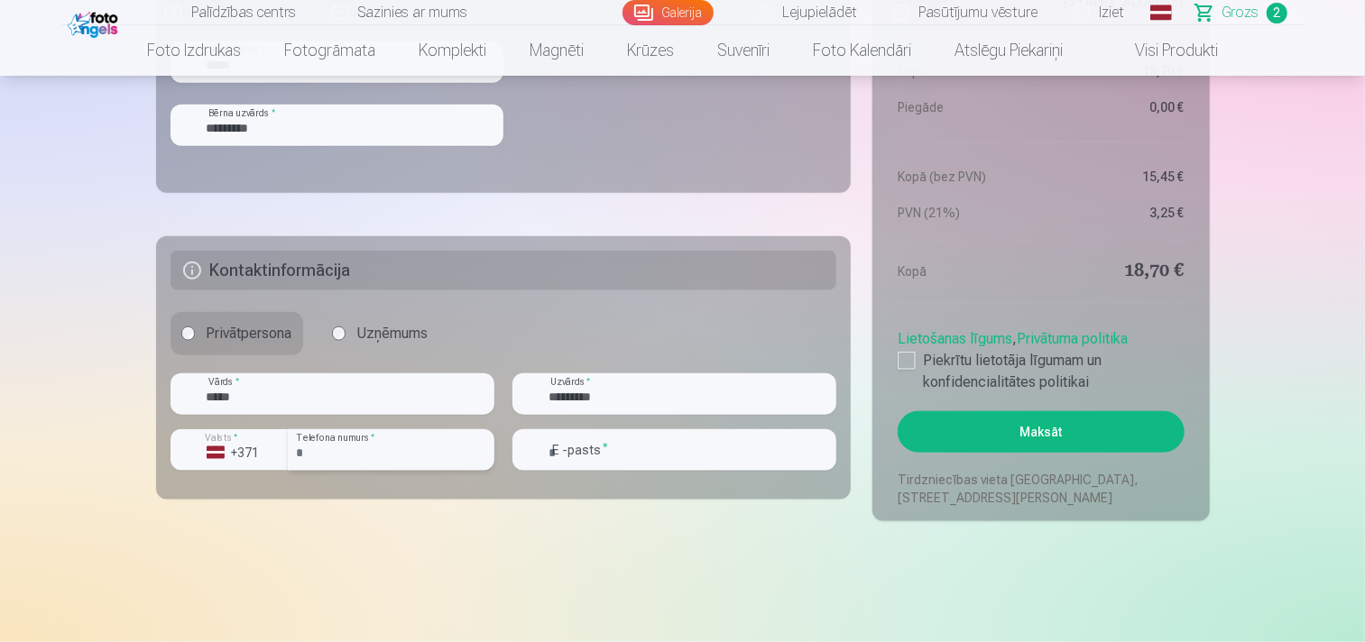
click at [409, 448] on input "number" at bounding box center [391, 449] width 207 height 41
type input "********"
click at [551, 461] on input "email" at bounding box center [674, 449] width 324 height 41
type input "**********"
click at [914, 355] on div at bounding box center [906, 361] width 18 height 18
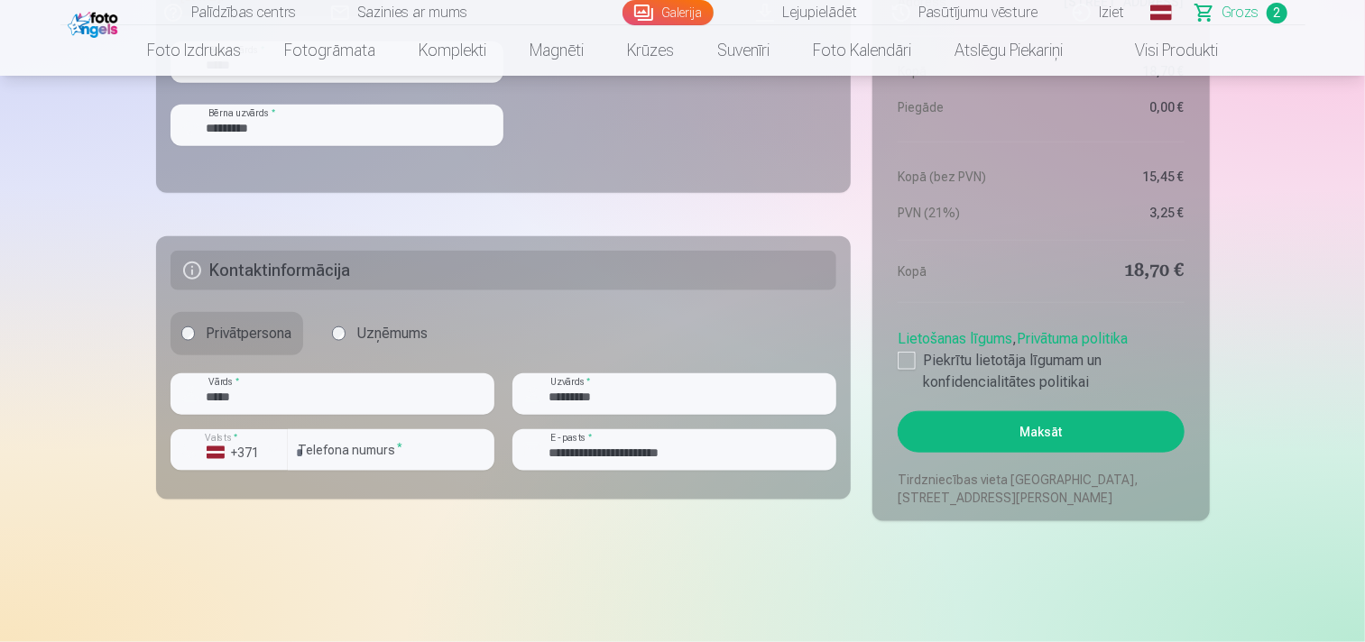
click at [996, 445] on button "Maksāt" at bounding box center [1040, 431] width 286 height 41
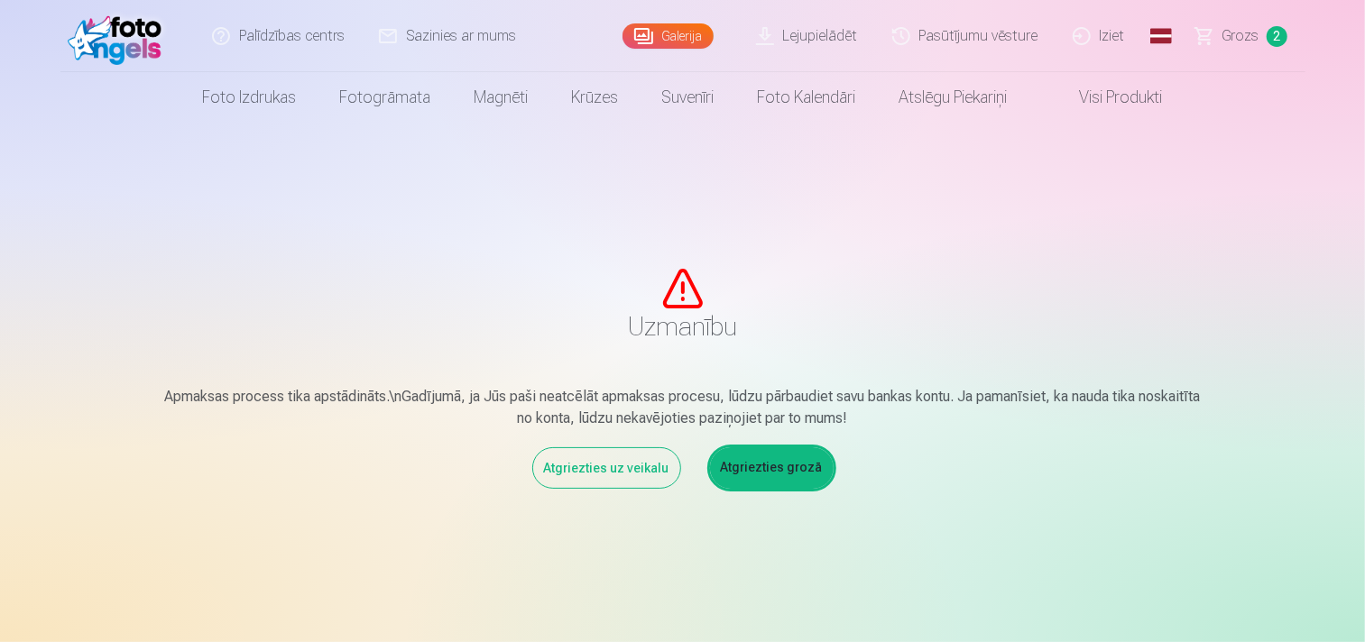
click at [731, 474] on link "Atgriezties grozā" at bounding box center [772, 467] width 124 height 41
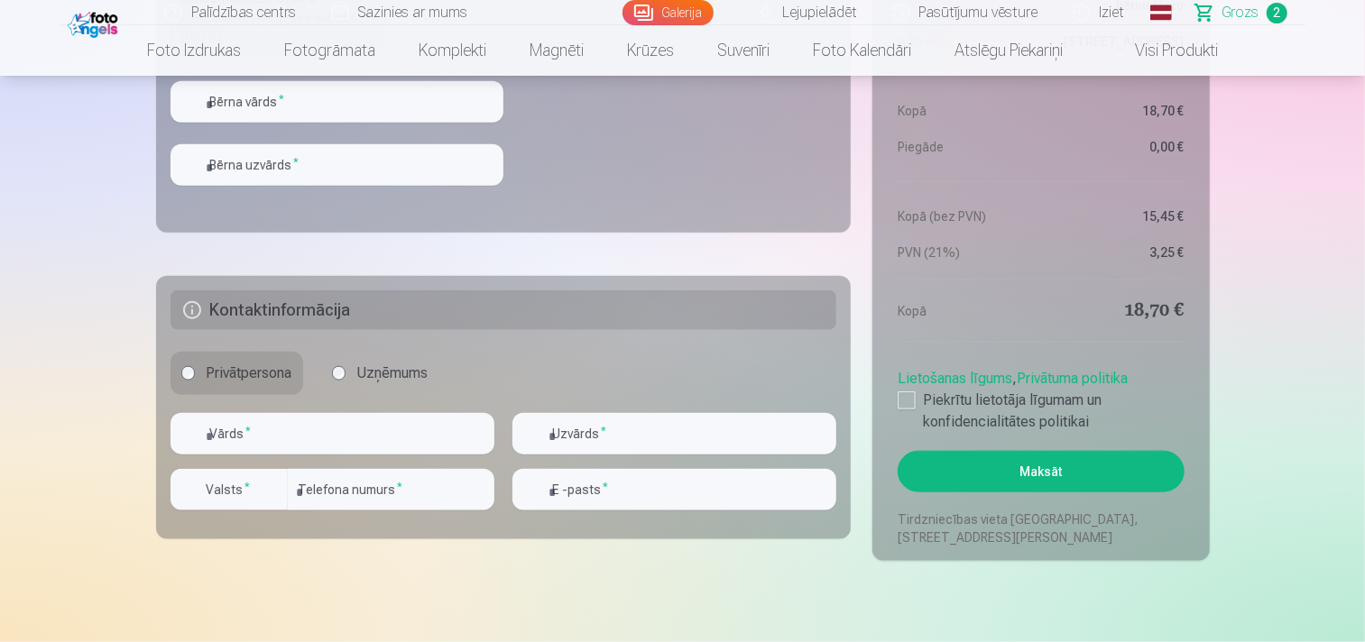
scroll to position [1283, 0]
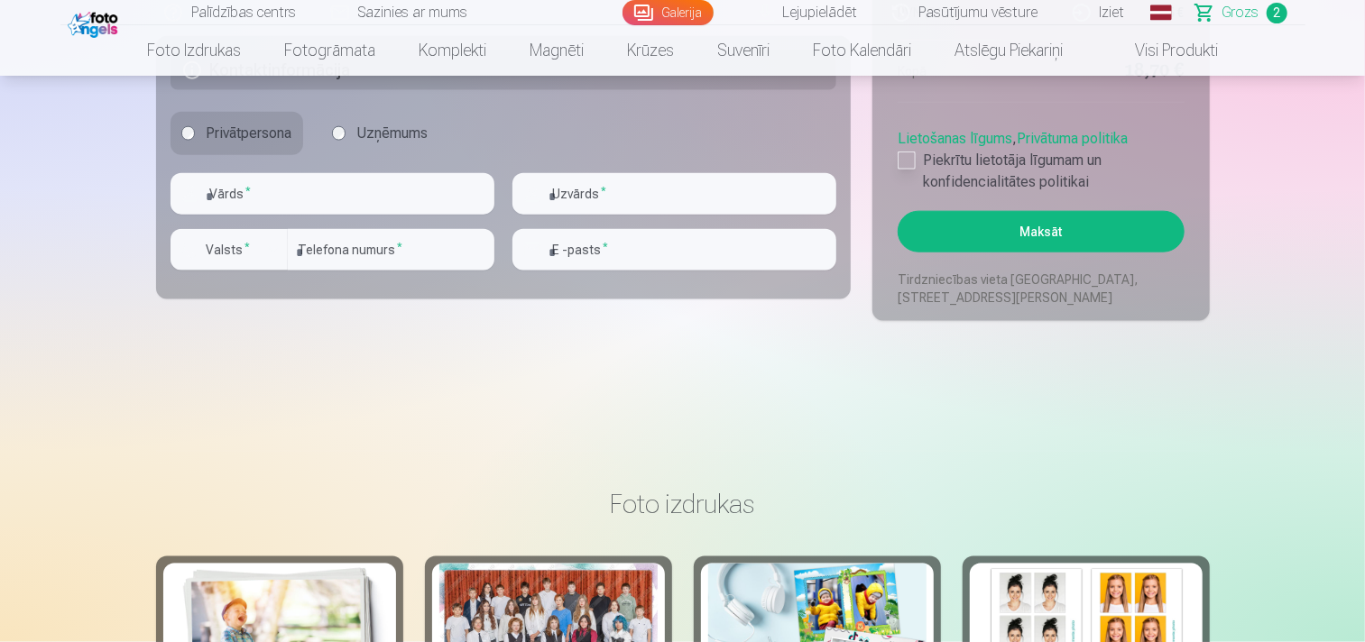
click at [920, 161] on label "Piekrītu lietotāja līgumam un konfidencialitātes politikai" at bounding box center [1040, 171] width 286 height 43
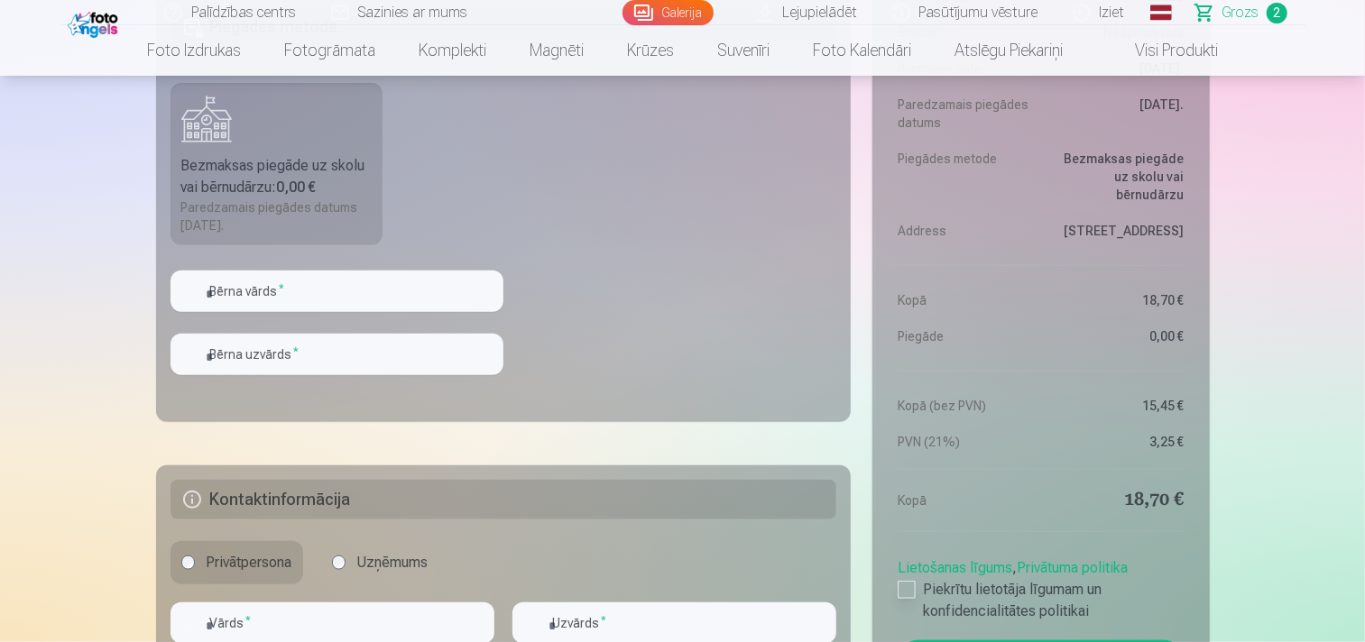
scroll to position [841, 0]
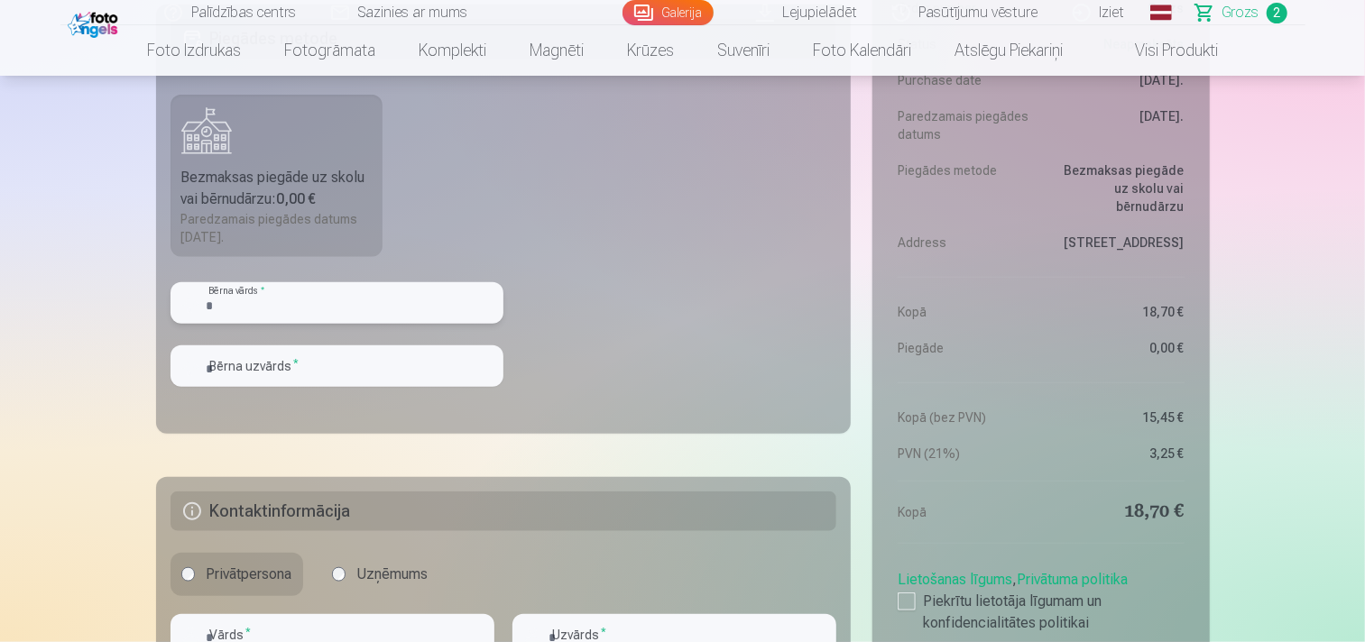
click at [289, 286] on input "text" at bounding box center [336, 302] width 333 height 41
type input "****"
click at [256, 376] on input "text" at bounding box center [336, 365] width 333 height 41
type input "*********"
drag, startPoint x: 995, startPoint y: 241, endPoint x: 1025, endPoint y: 286, distance: 54.0
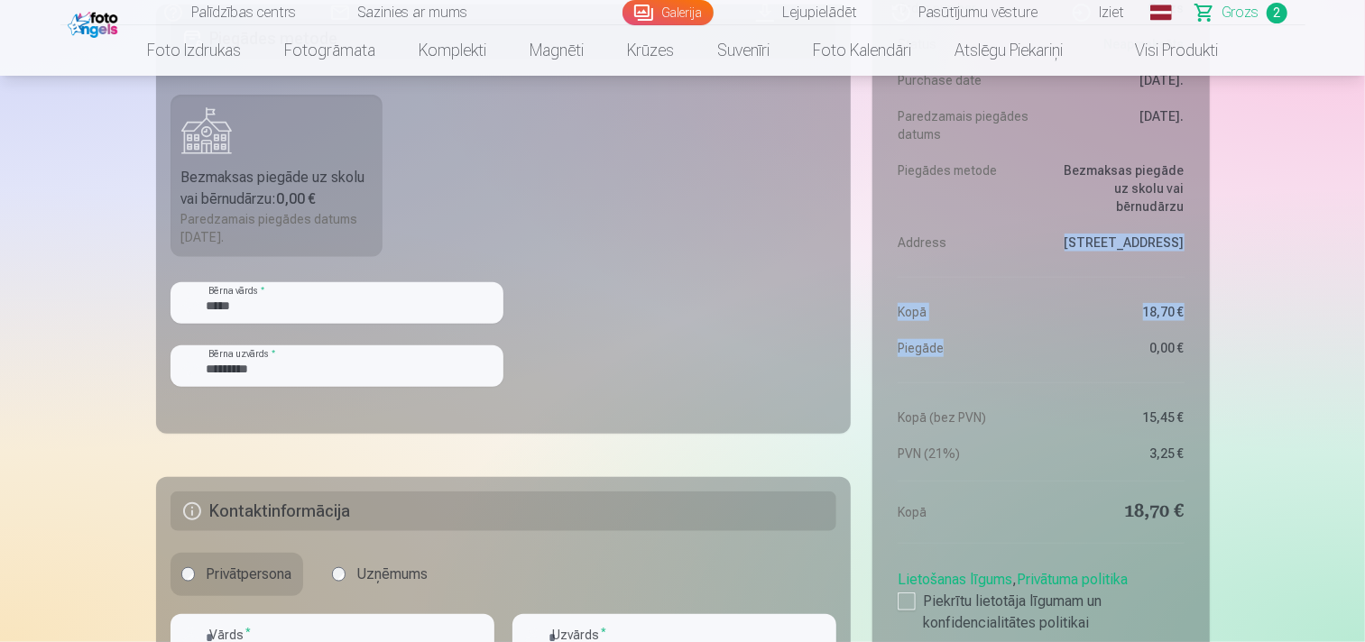
click at [1025, 286] on dl "Order number Grozs Status Neapmaksāts Purchase date 10.10.2025. Paredzamais pie…" at bounding box center [1040, 214] width 286 height 497
drag, startPoint x: 1364, startPoint y: 102, endPoint x: 1367, endPoint y: 115, distance: 13.1
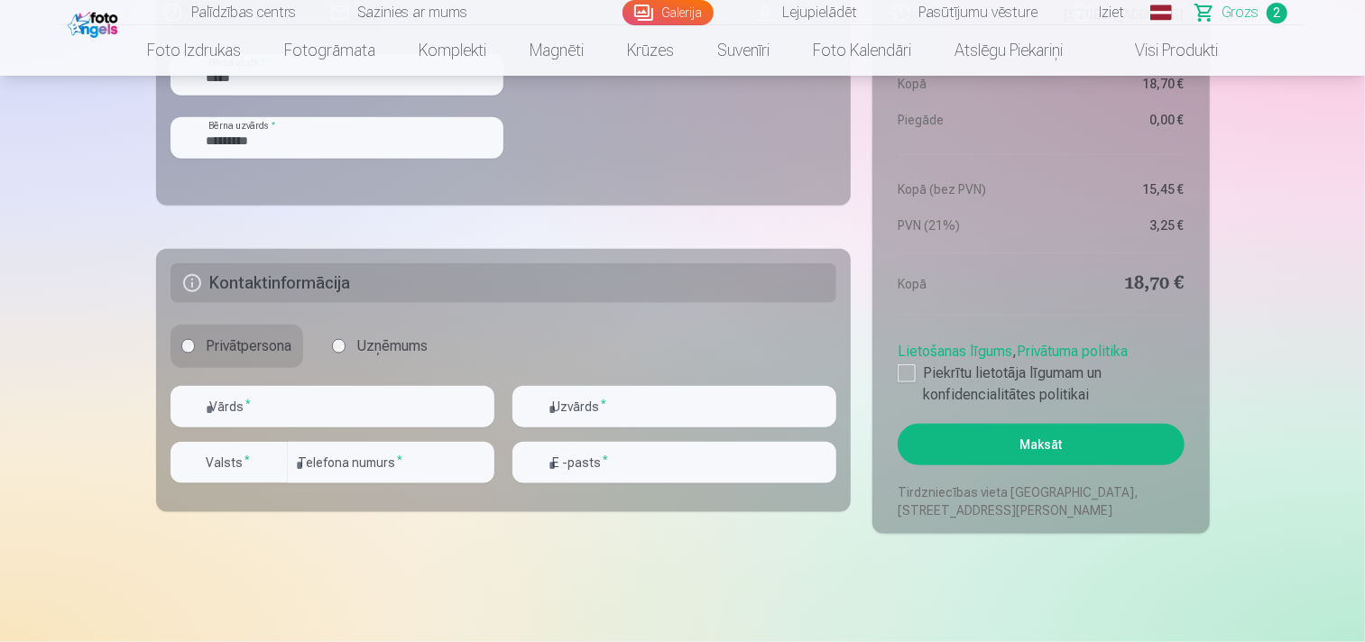
scroll to position [962, 0]
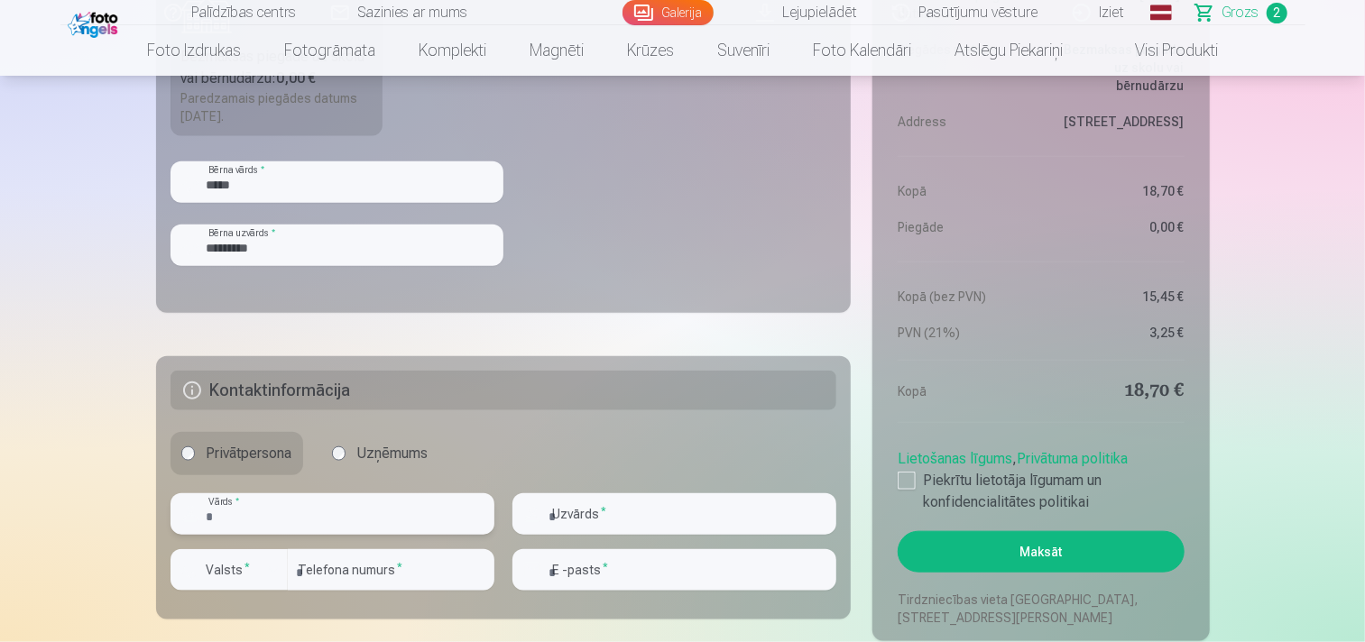
click at [345, 517] on input "text" at bounding box center [332, 513] width 324 height 41
type input "*****"
click at [582, 510] on input "text" at bounding box center [674, 513] width 324 height 41
type input "*********"
click at [249, 580] on div "button" at bounding box center [234, 573] width 54 height 18
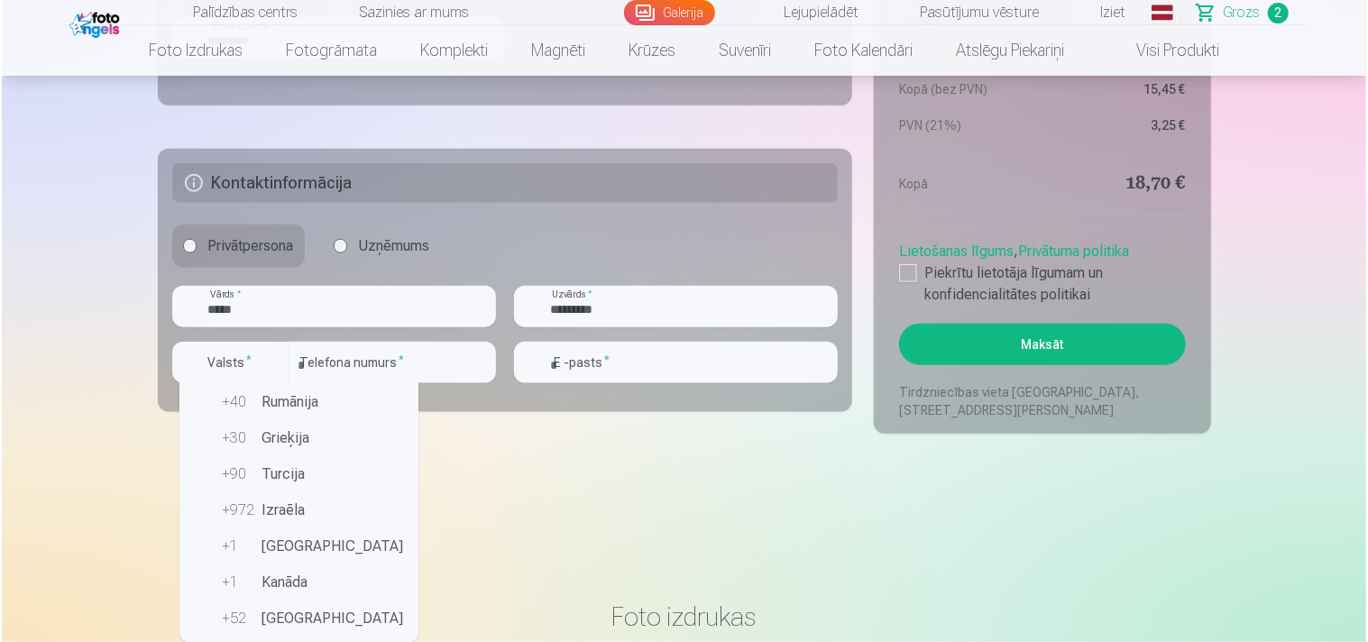
scroll to position [4, 0]
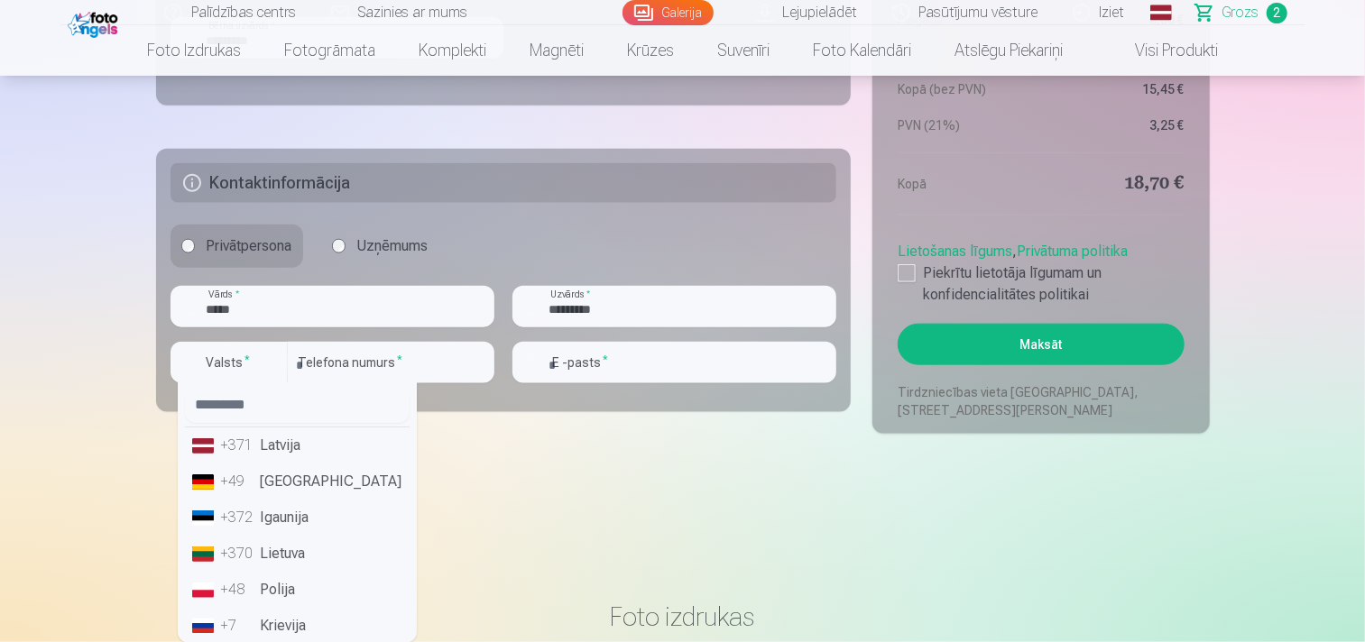
click at [289, 447] on li "+371 Latvija" at bounding box center [297, 446] width 225 height 36
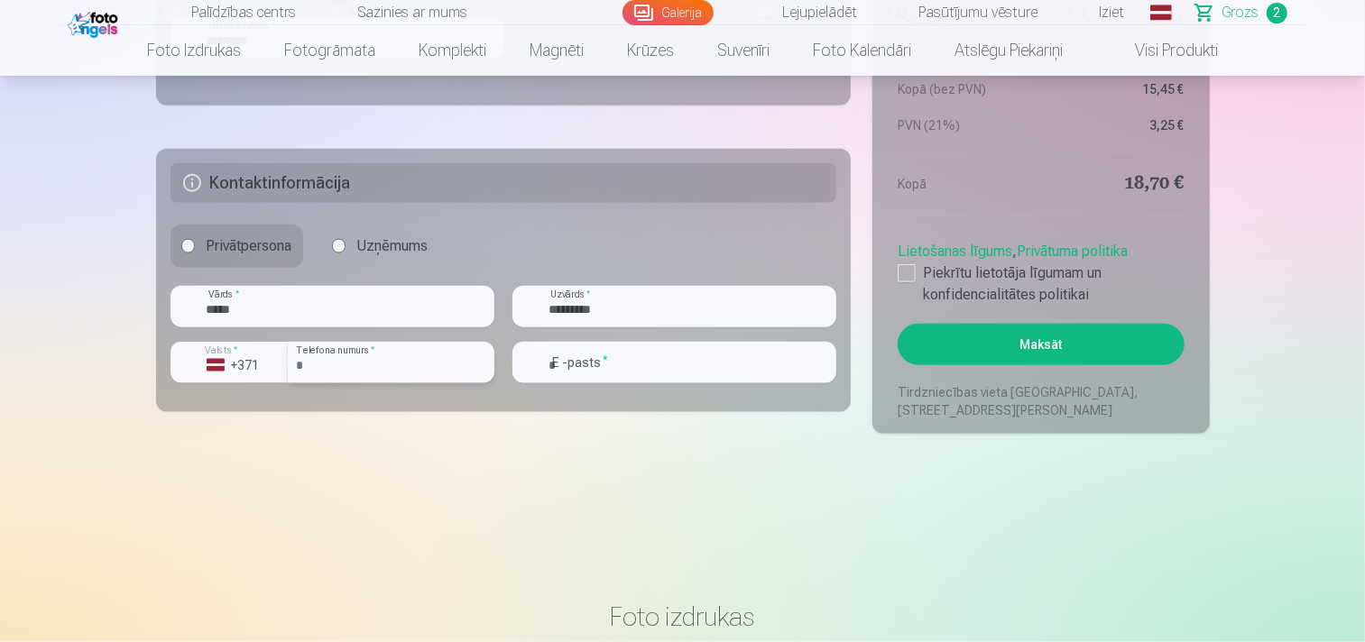
click at [380, 366] on input "number" at bounding box center [391, 362] width 207 height 41
type input "********"
click at [614, 366] on input "email" at bounding box center [674, 362] width 324 height 41
type input "**********"
click at [956, 331] on button "Maksāt" at bounding box center [1040, 344] width 286 height 41
